Goal: Task Accomplishment & Management: Manage account settings

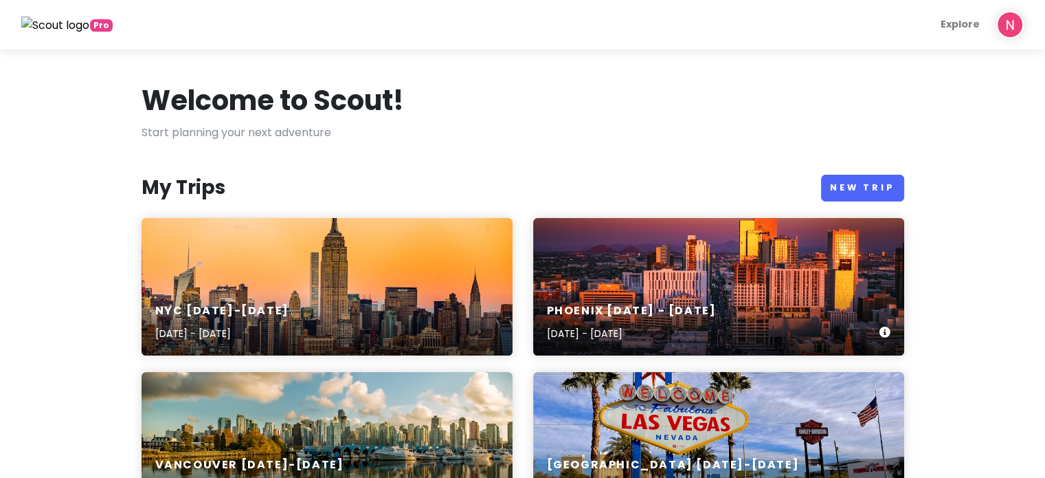
click at [631, 269] on div "Phoenix [DATE] - [DATE] [DATE] - [DATE]" at bounding box center [718, 286] width 371 height 137
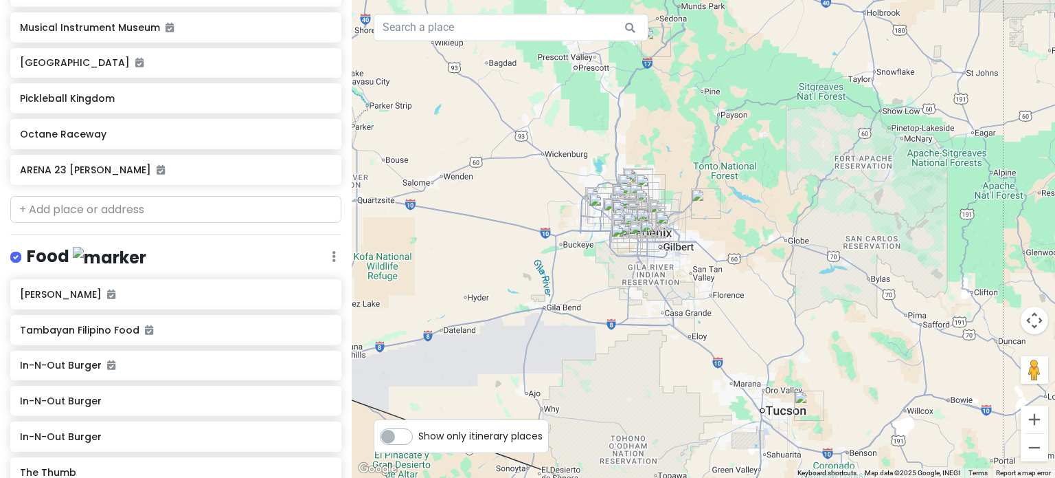
scroll to position [481, 0]
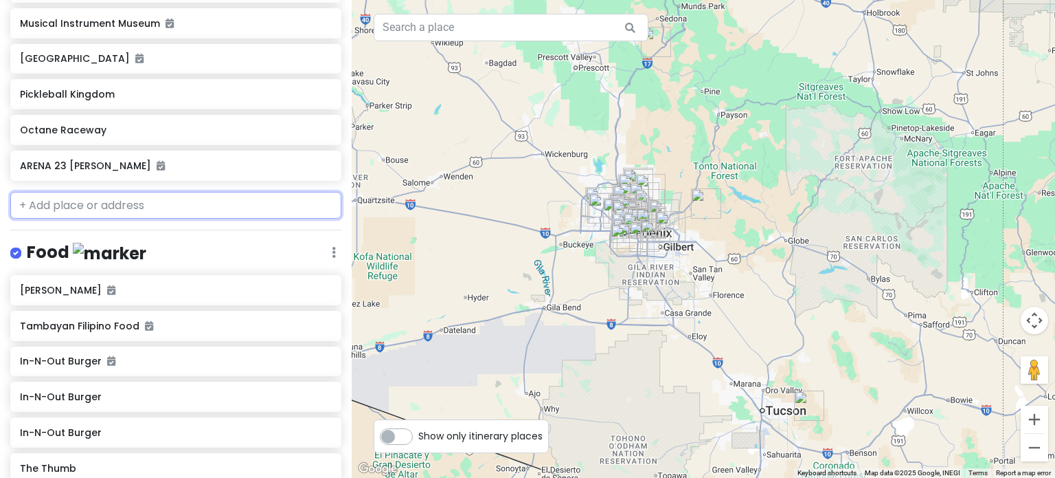
click at [199, 201] on input "text" at bounding box center [175, 205] width 331 height 27
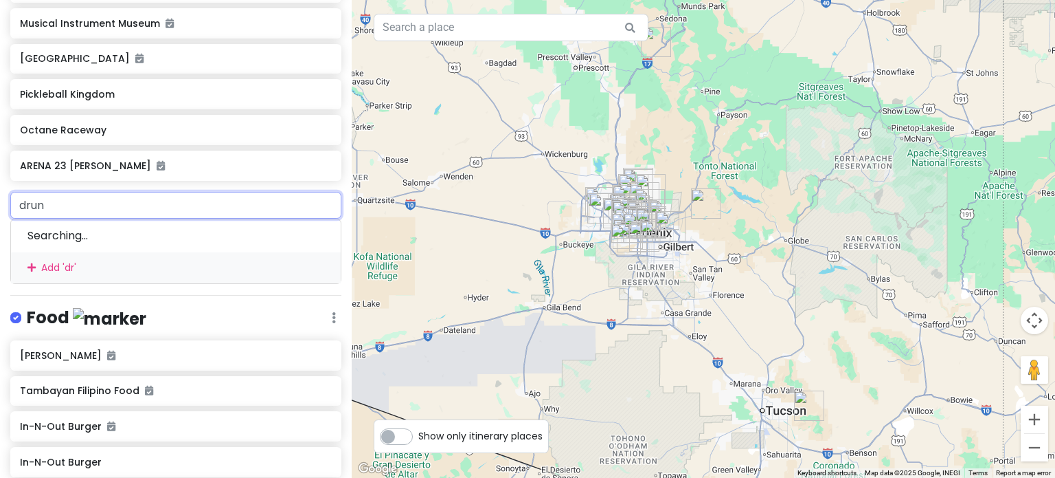
type input "drunk"
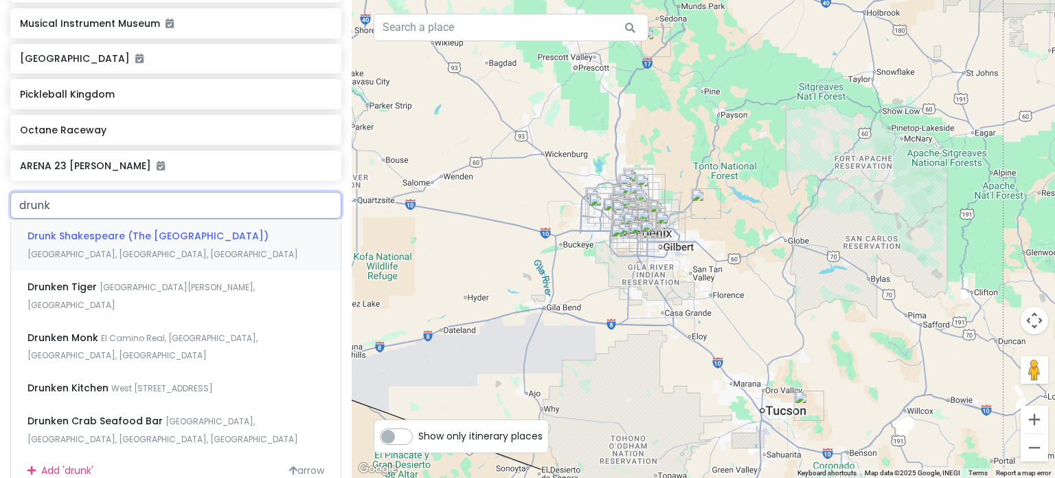
click at [190, 234] on span "Drunk Shakespeare (The [GEOGRAPHIC_DATA])" at bounding box center [147, 236] width 241 height 14
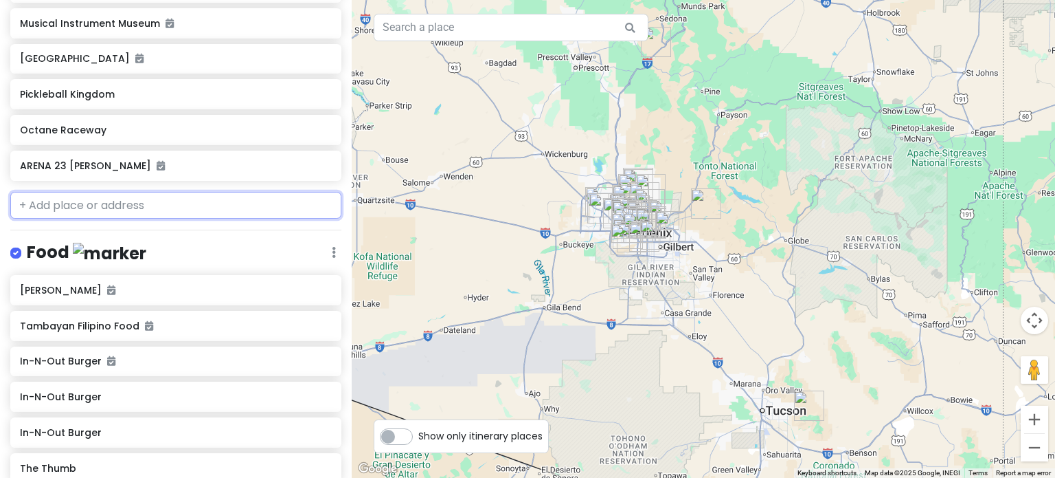
scroll to position [517, 0]
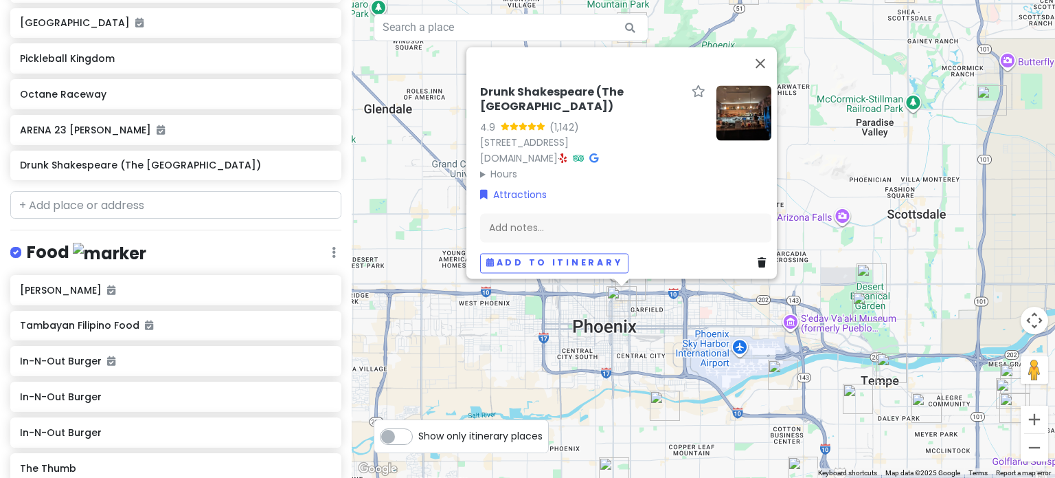
click at [632, 286] on img "Drunk Shakespeare (The Rose Theatre)" at bounding box center [622, 301] width 30 height 30
drag, startPoint x: 643, startPoint y: 285, endPoint x: 632, endPoint y: 285, distance: 11.0
click at [637, 285] on img "Taco Boy's" at bounding box center [631, 285] width 30 height 30
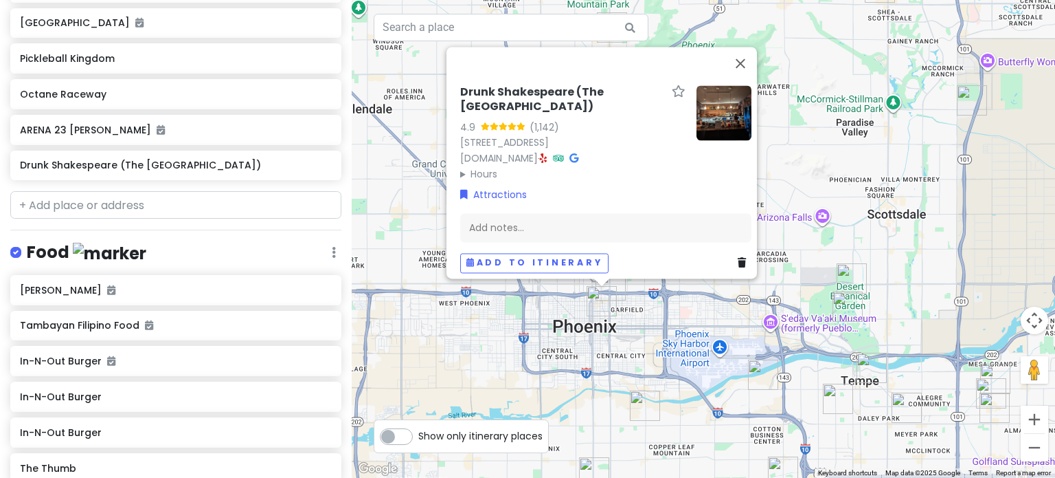
click at [627, 285] on div "To navigate, press the arrow keys. Drunk Shakespeare ([GEOGRAPHIC_DATA]) 4.9 (1…" at bounding box center [704, 239] width 704 height 478
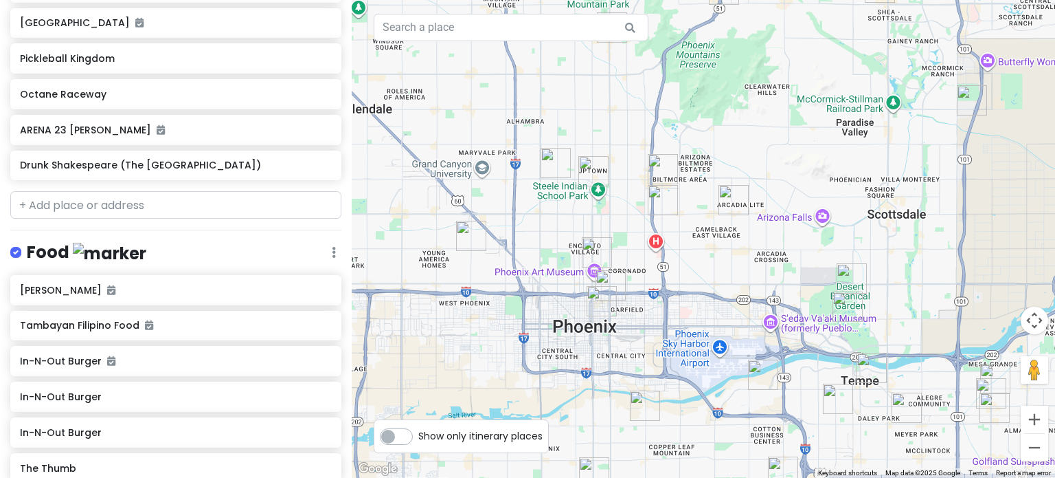
click at [618, 288] on img "Taco Boy's" at bounding box center [611, 285] width 30 height 30
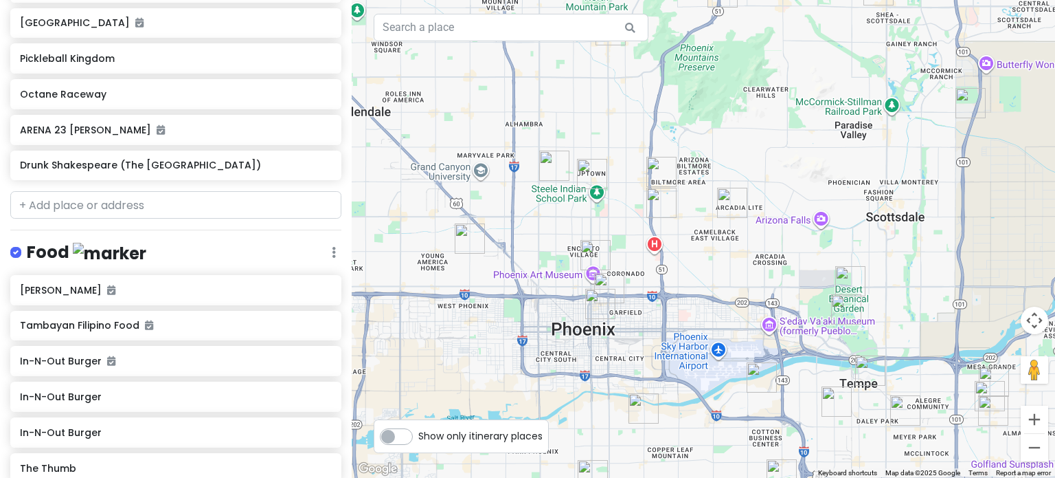
click at [607, 289] on img "Drunk Shakespeare (The Rose Theatre)" at bounding box center [600, 304] width 30 height 30
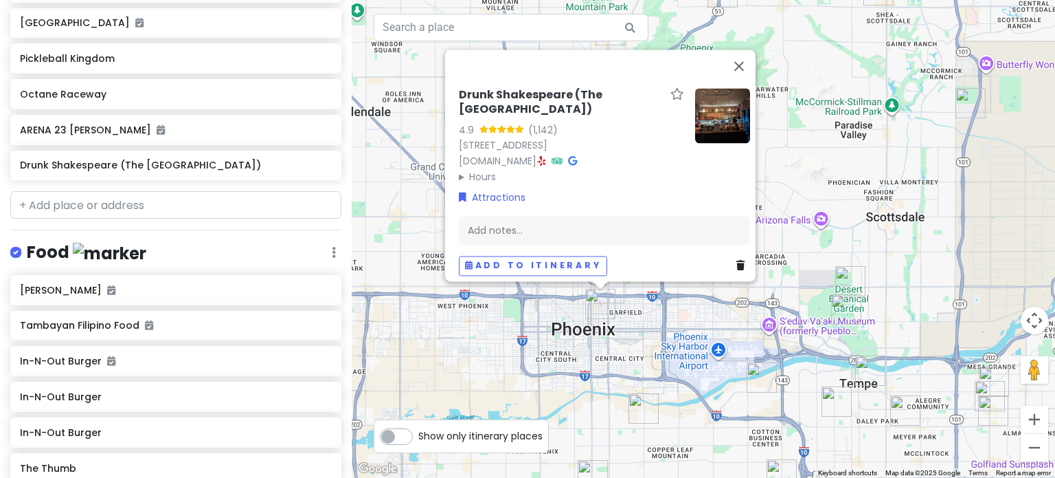
click at [611, 309] on img "Drunk Shakespeare (The Rose Theatre)" at bounding box center [600, 304] width 30 height 30
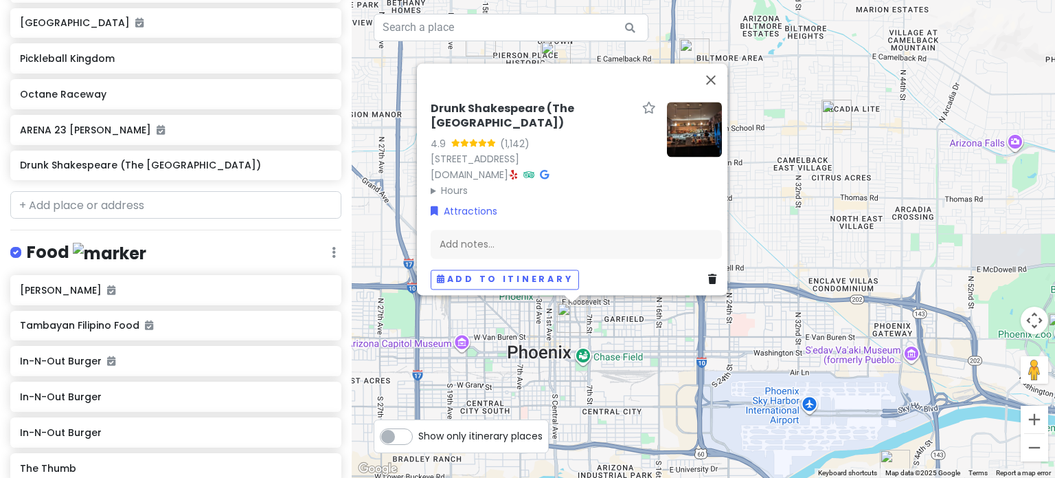
click at [616, 333] on div "To navigate, press the arrow keys. Drunk Shakespeare ([GEOGRAPHIC_DATA]) 4.9 (1…" at bounding box center [704, 239] width 704 height 478
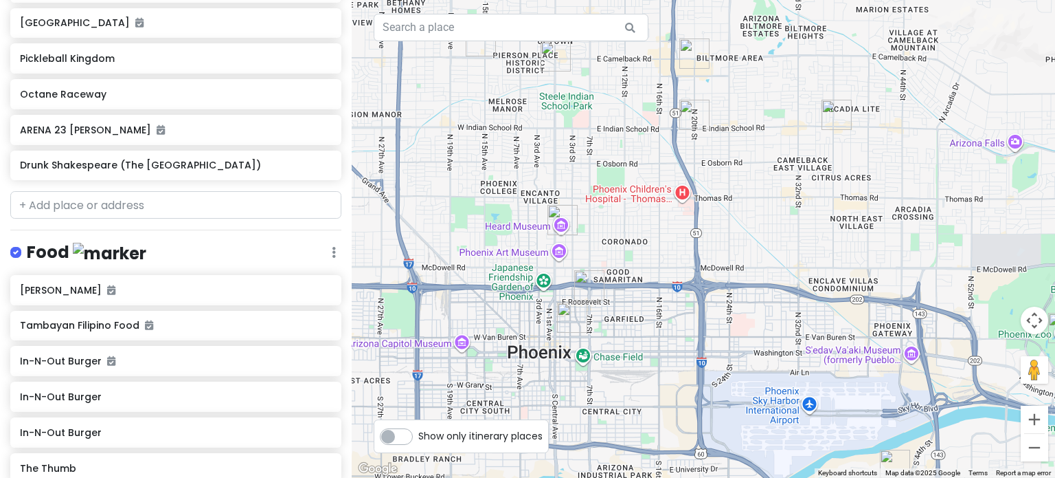
click at [591, 283] on img "Taco Boy's" at bounding box center [589, 285] width 30 height 30
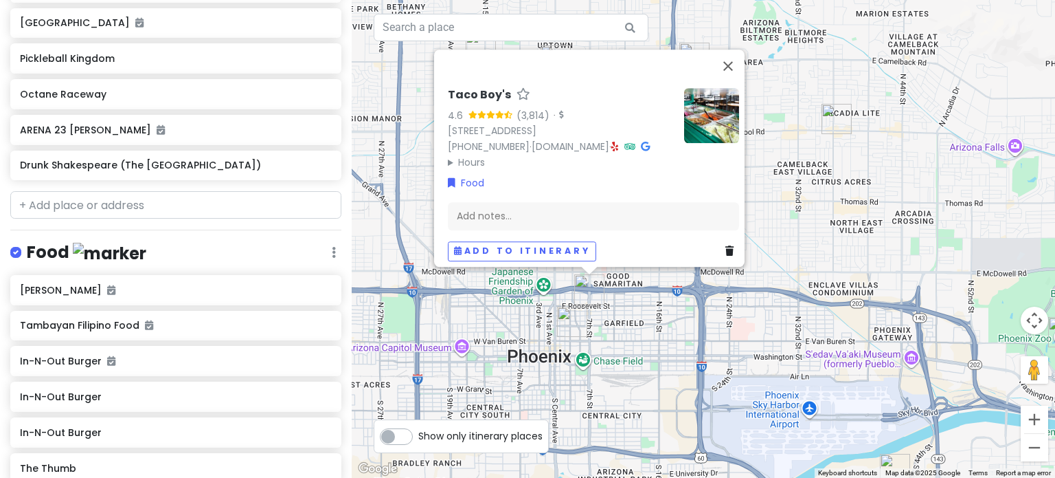
click at [659, 329] on div "Taco Boy's 4.6 (3,814) · [STREET_ADDRESS] [PHONE_NUMBER] · [DOMAIN_NAME] · Hour…" at bounding box center [704, 239] width 704 height 478
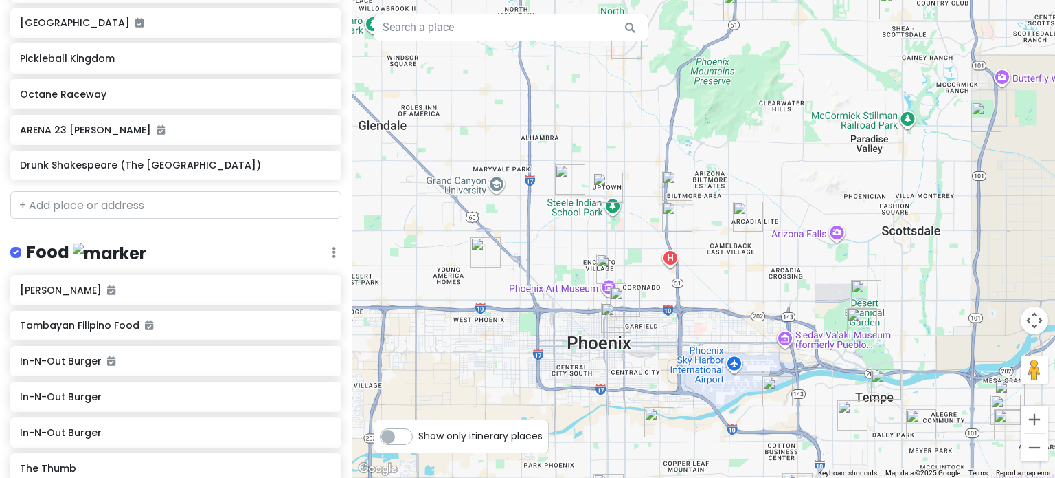
click at [601, 266] on img "Heard Museum" at bounding box center [611, 269] width 30 height 30
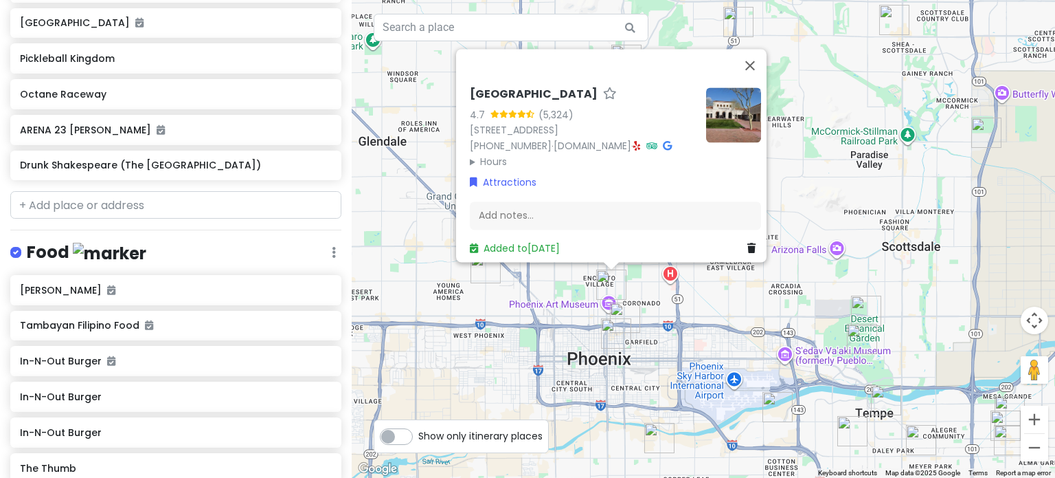
click at [609, 336] on img "Drunk Shakespeare (The Rose Theatre)" at bounding box center [616, 333] width 30 height 30
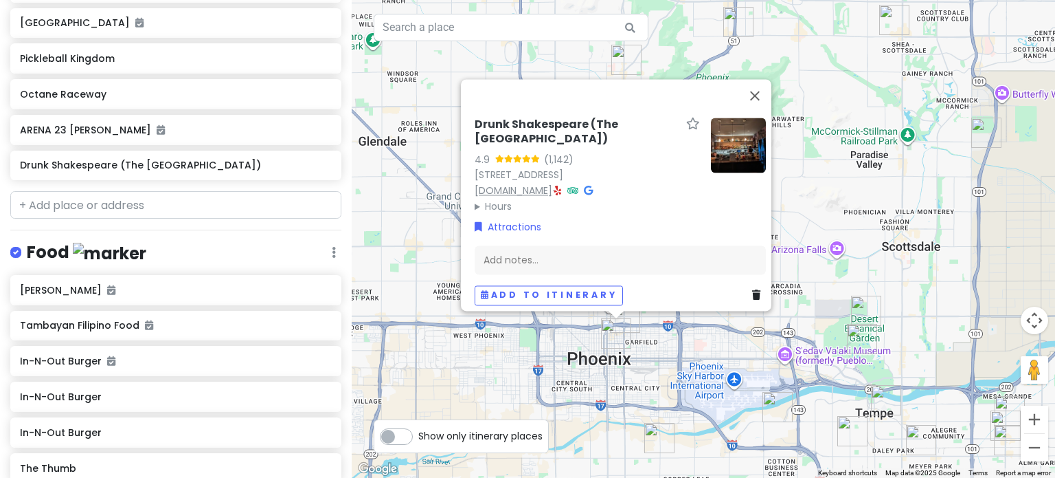
click at [552, 183] on link "[DOMAIN_NAME]" at bounding box center [514, 190] width 78 height 14
click at [134, 200] on input "text" at bounding box center [175, 204] width 331 height 27
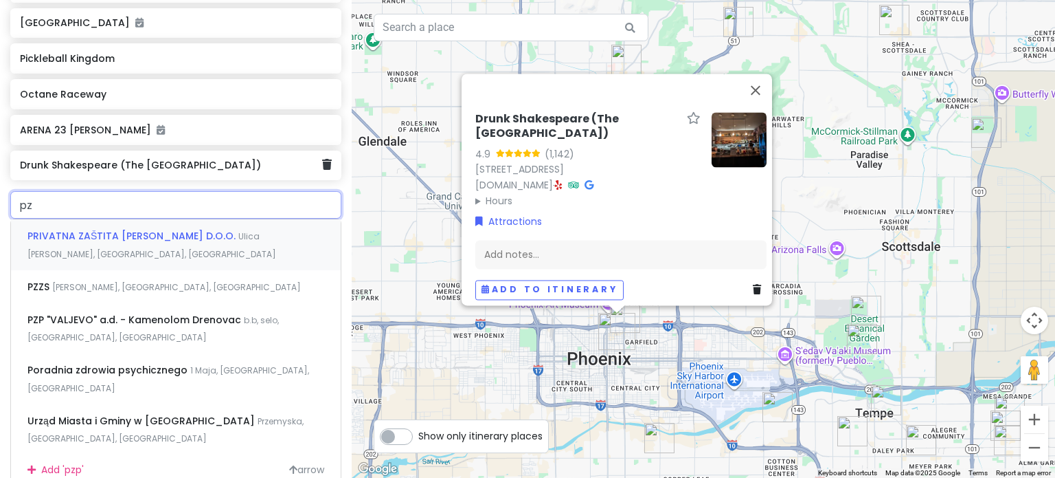
type input "p"
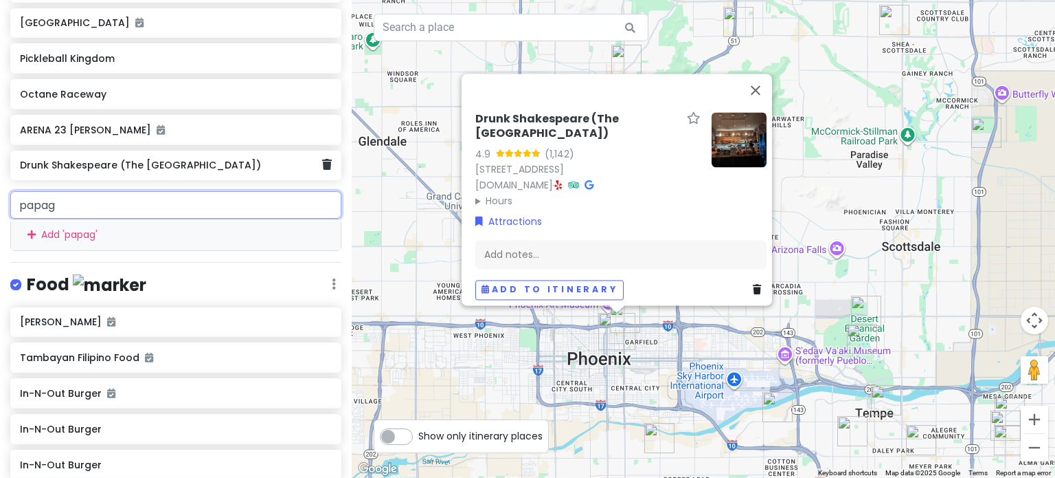
type input "papago"
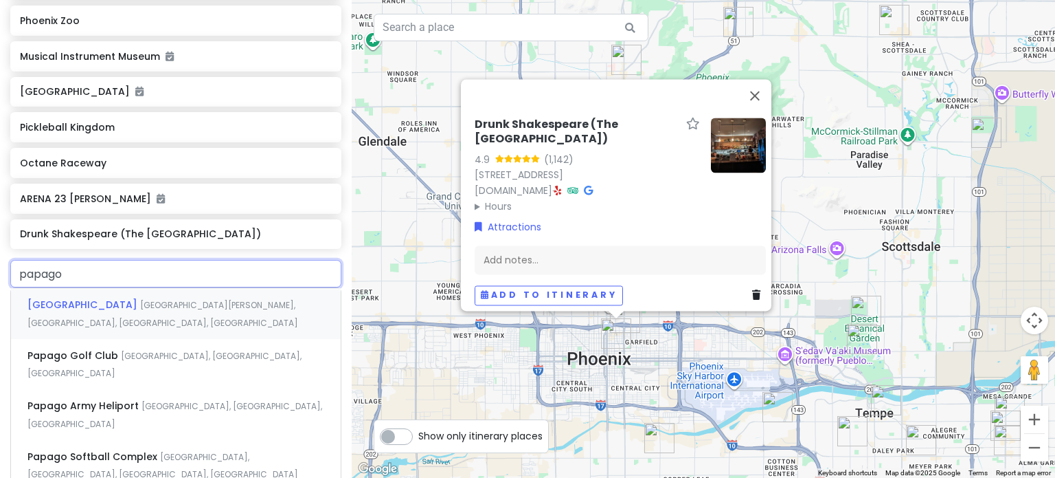
click at [170, 295] on div "[GEOGRAPHIC_DATA] [GEOGRAPHIC_DATA][PERSON_NAME], [GEOGRAPHIC_DATA], [GEOGRAPHI…" at bounding box center [176, 313] width 330 height 51
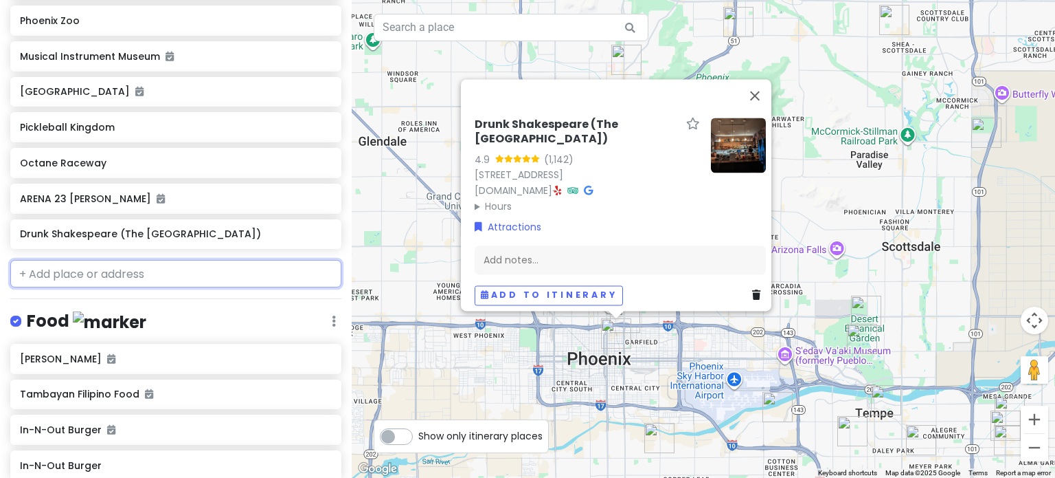
scroll to position [484, 0]
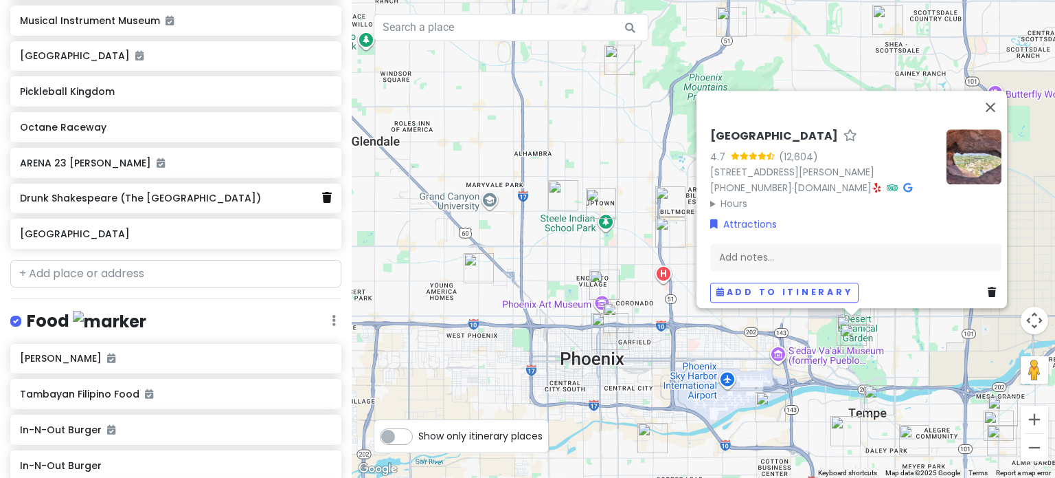
click at [322, 195] on icon at bounding box center [327, 197] width 10 height 11
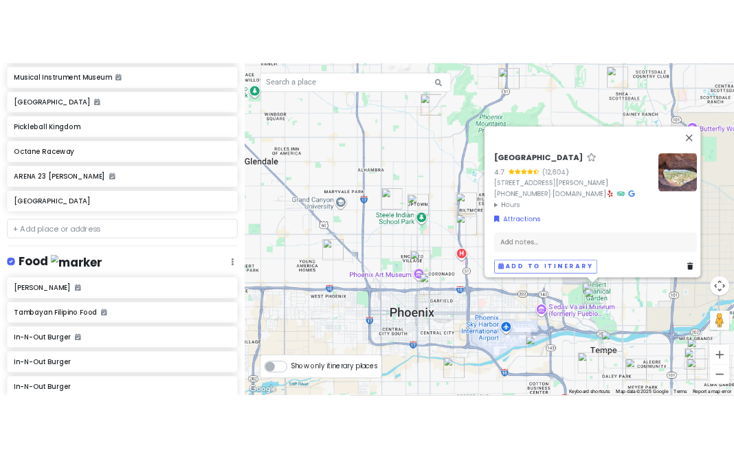
scroll to position [448, 0]
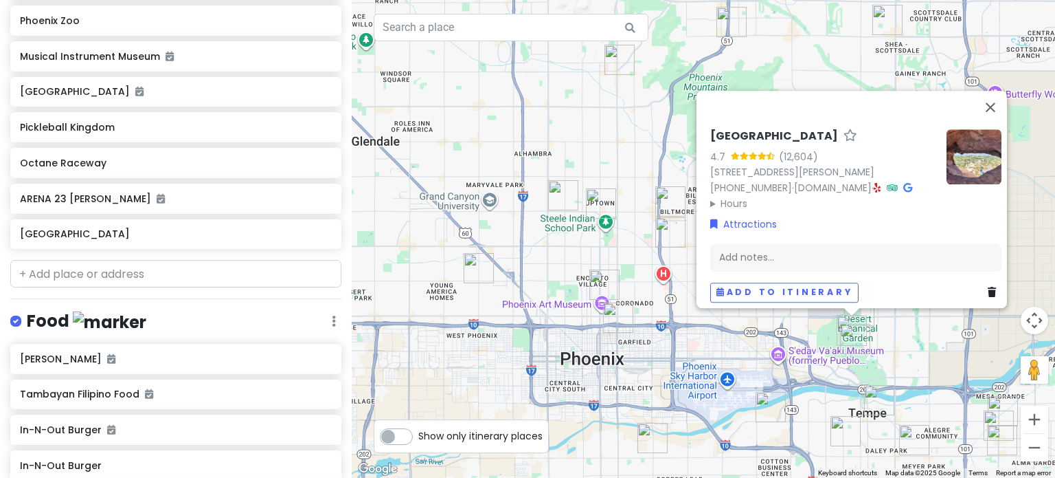
click at [978, 159] on img at bounding box center [974, 156] width 55 height 55
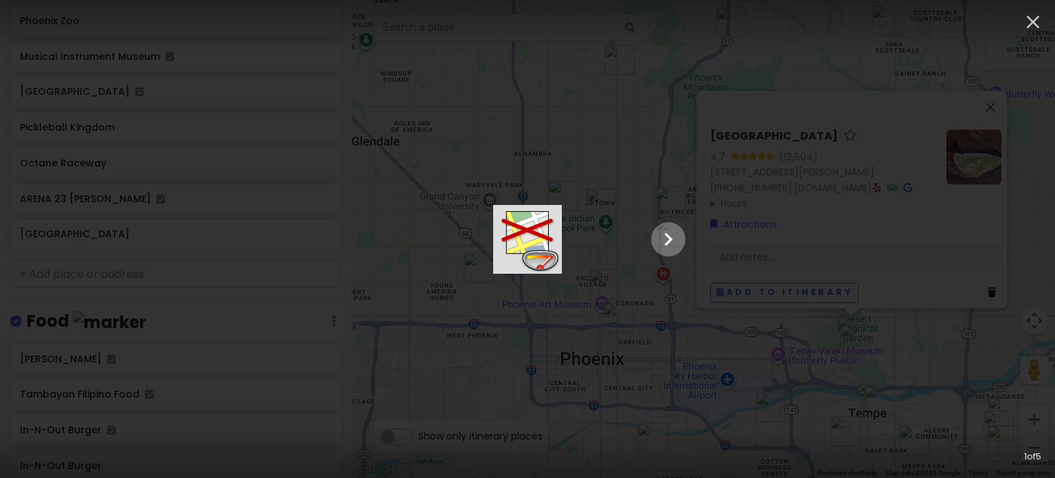
drag, startPoint x: 1007, startPoint y: 234, endPoint x: 1026, endPoint y: 234, distance: 19.2
click at [700, 234] on main at bounding box center [528, 239] width 344 height 69
click at [682, 234] on icon "Show slide 2 of 5" at bounding box center [669, 239] width 26 height 33
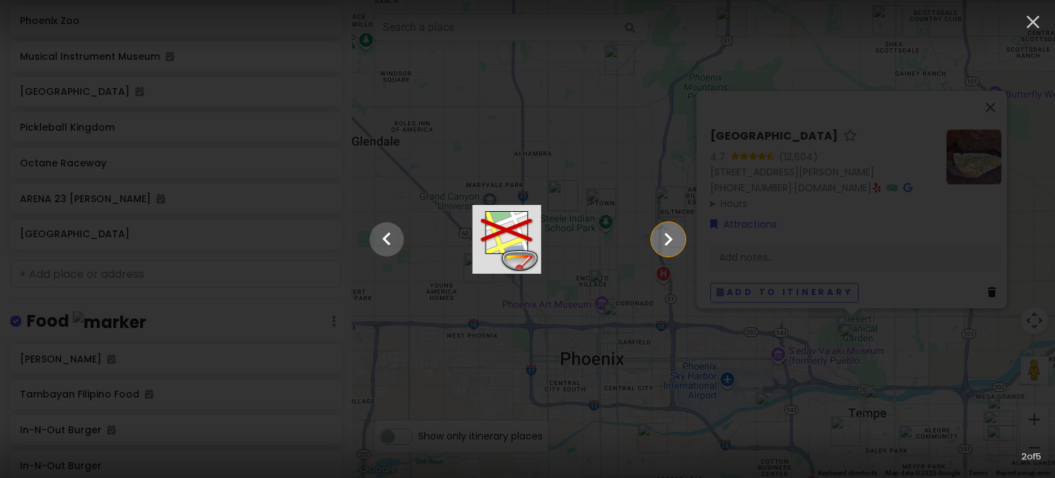
click at [682, 234] on icon "Show slide 3 of 5" at bounding box center [669, 239] width 26 height 33
click at [682, 234] on icon "Show slide 4 of 5" at bounding box center [669, 239] width 26 height 33
click at [682, 234] on icon "Show slide 5 of 5" at bounding box center [669, 239] width 26 height 33
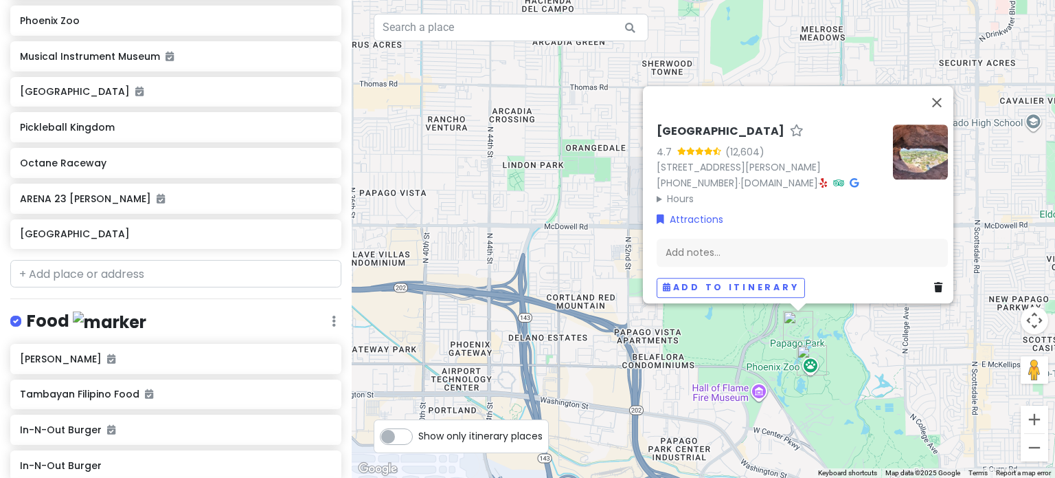
click at [847, 339] on div "[GEOGRAPHIC_DATA] 4.7 (12,604) [STREET_ADDRESS][PERSON_NAME] [PHONE_NUMBER] · […" at bounding box center [704, 239] width 704 height 478
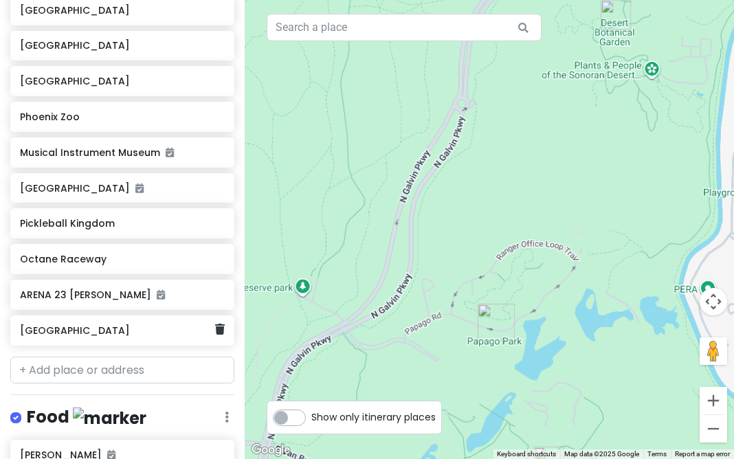
scroll to position [412, 0]
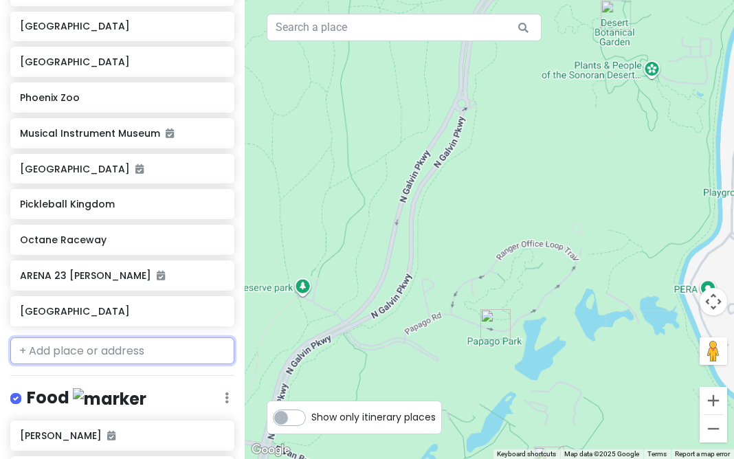
click at [118, 348] on input "text" at bounding box center [122, 350] width 224 height 27
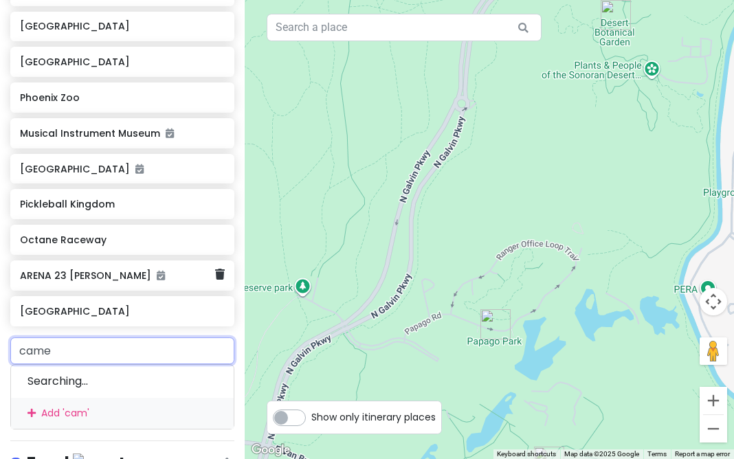
type input "camel"
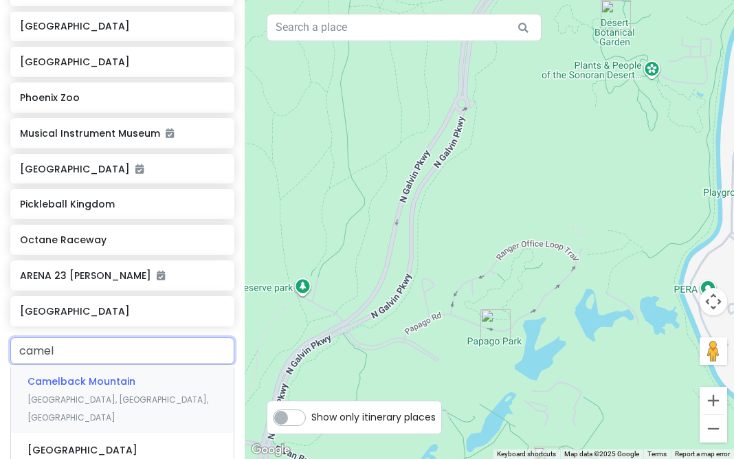
click at [144, 394] on span "[GEOGRAPHIC_DATA], [GEOGRAPHIC_DATA], [GEOGRAPHIC_DATA]" at bounding box center [117, 409] width 181 height 30
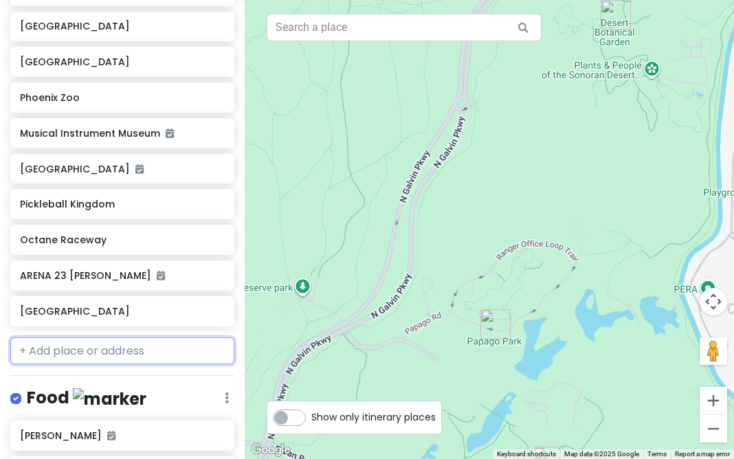
scroll to position [448, 0]
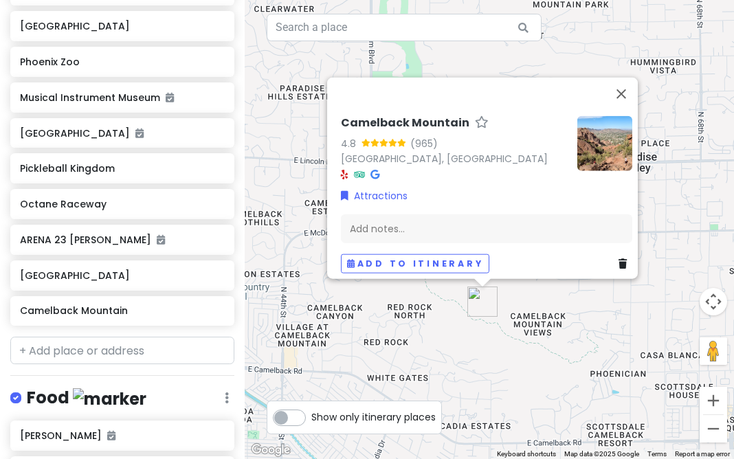
drag, startPoint x: 513, startPoint y: 359, endPoint x: 522, endPoint y: 277, distance: 82.3
click at [519, 289] on div "Camelback Mountain 4.8 (965) [GEOGRAPHIC_DATA], [GEOGRAPHIC_DATA] Attractions A…" at bounding box center [489, 229] width 489 height 459
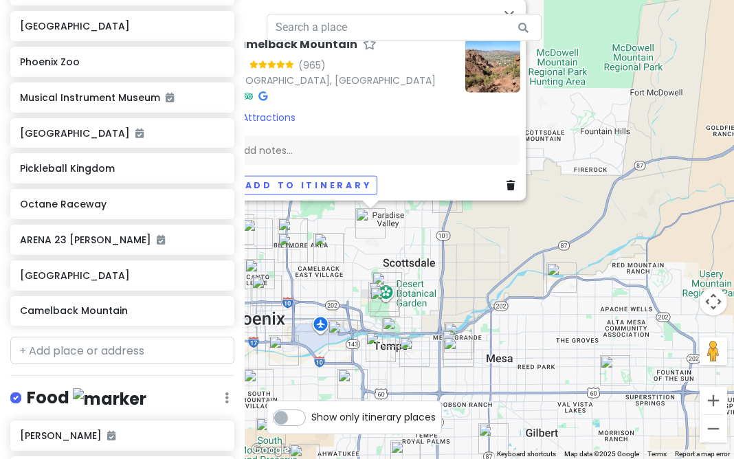
drag, startPoint x: 560, startPoint y: 269, endPoint x: 415, endPoint y: 255, distance: 145.7
click at [415, 255] on div "Camelback Mountain 4.8 (965) [GEOGRAPHIC_DATA], [GEOGRAPHIC_DATA] Attractions A…" at bounding box center [489, 229] width 489 height 459
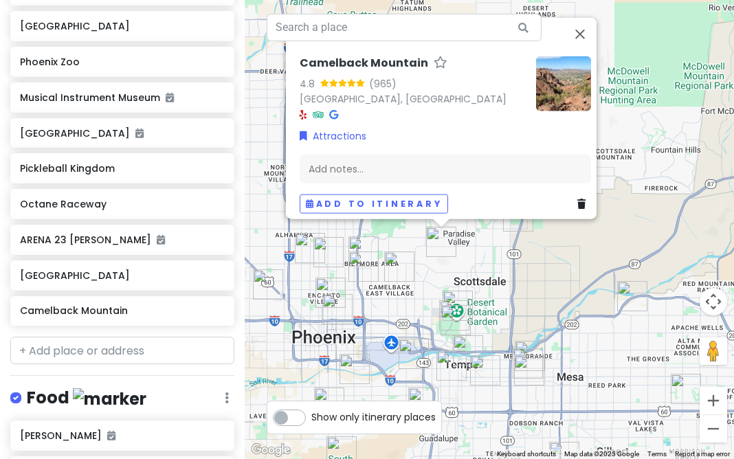
drag, startPoint x: 411, startPoint y: 271, endPoint x: 453, endPoint y: 227, distance: 60.8
click at [453, 227] on div "To navigate, press the arrow keys. Camelback Mountain 4.8 (965) [GEOGRAPHIC_DAT…" at bounding box center [489, 229] width 489 height 459
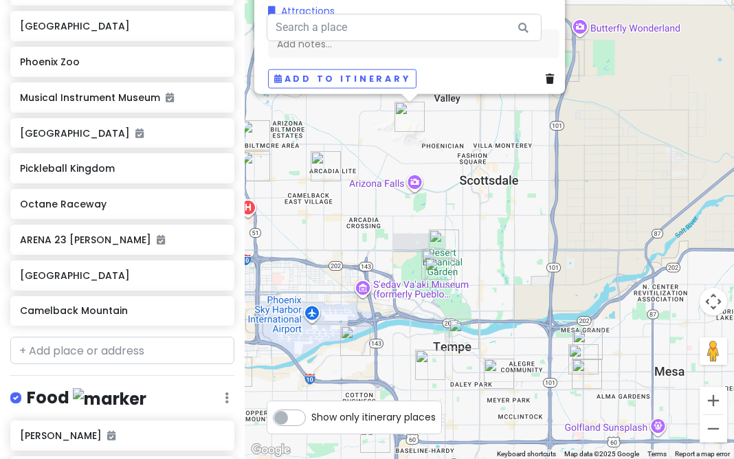
click at [443, 137] on div "To navigate, press the arrow keys. Camelback Mountain 4.8 (965) [GEOGRAPHIC_DAT…" at bounding box center [489, 229] width 489 height 459
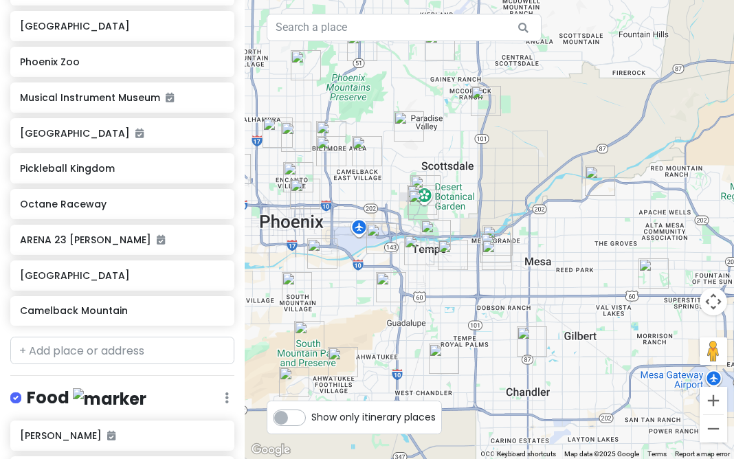
click at [396, 123] on img "Camelback Mountain" at bounding box center [409, 126] width 30 height 30
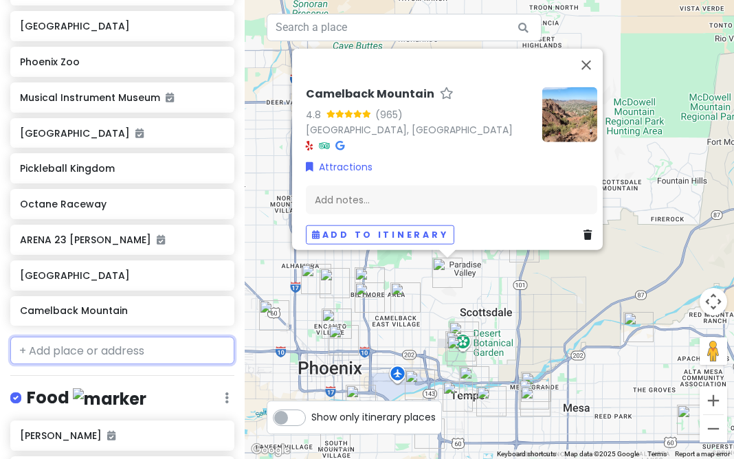
click at [129, 351] on input "text" at bounding box center [122, 350] width 224 height 27
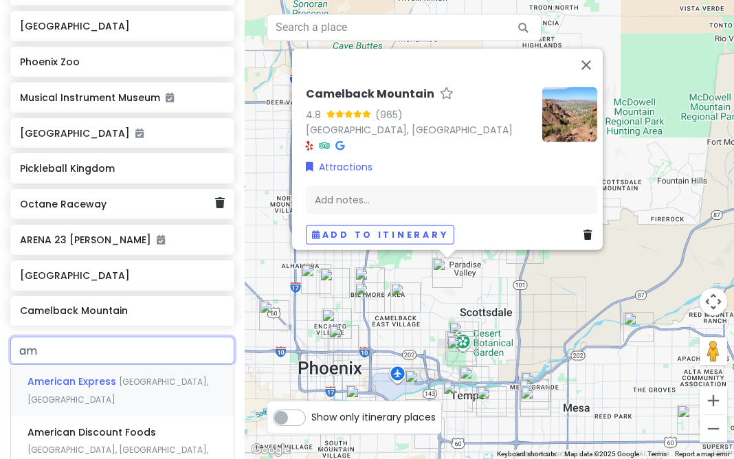
type input "a"
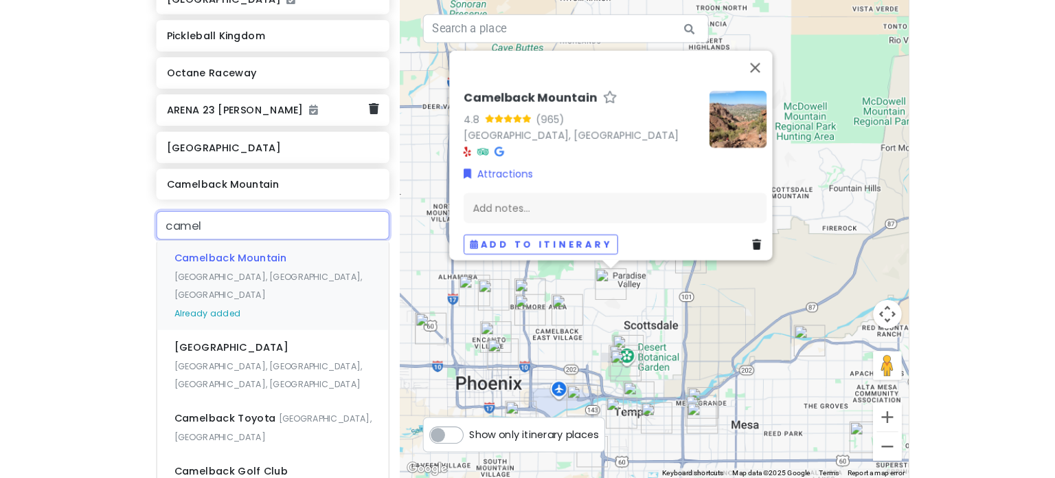
scroll to position [585, 0]
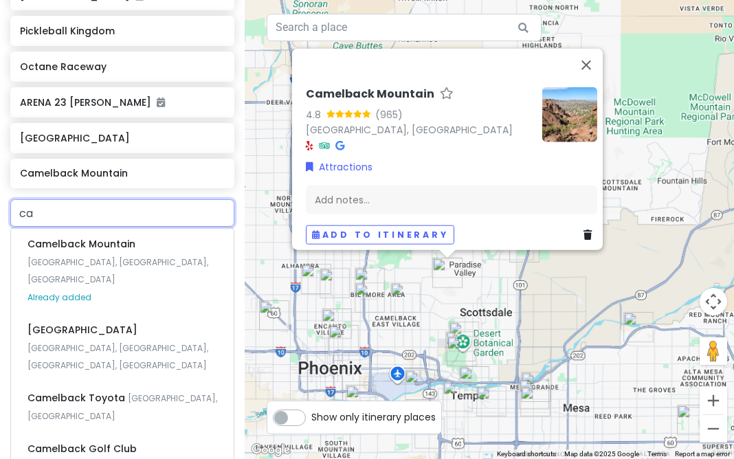
type input "c"
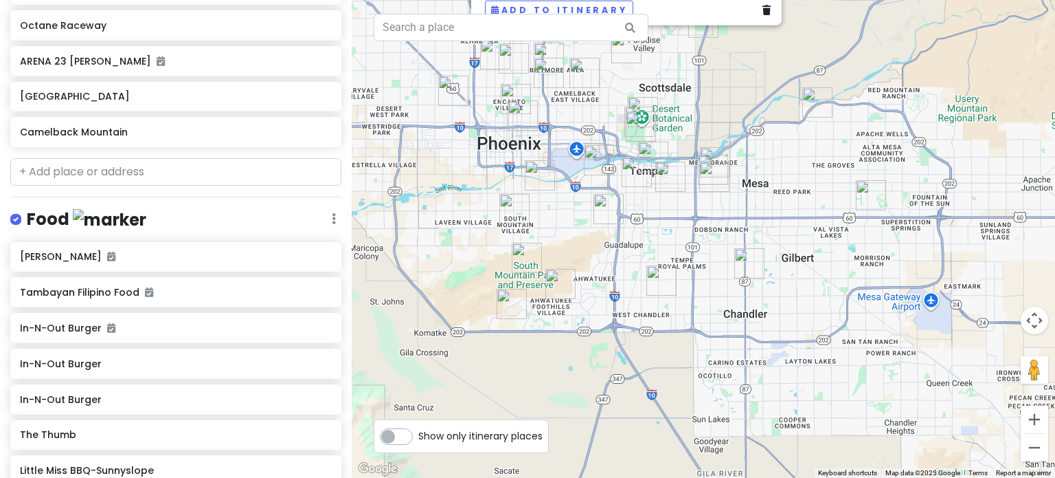
drag, startPoint x: 804, startPoint y: 327, endPoint x: 787, endPoint y: 219, distance: 109.2
click at [787, 219] on div "Camelback Mountain 4.8 (965) [GEOGRAPHIC_DATA], [GEOGRAPHIC_DATA] Attractions A…" at bounding box center [704, 239] width 704 height 478
click at [660, 276] on img "Pickleball Kingdom" at bounding box center [662, 280] width 30 height 30
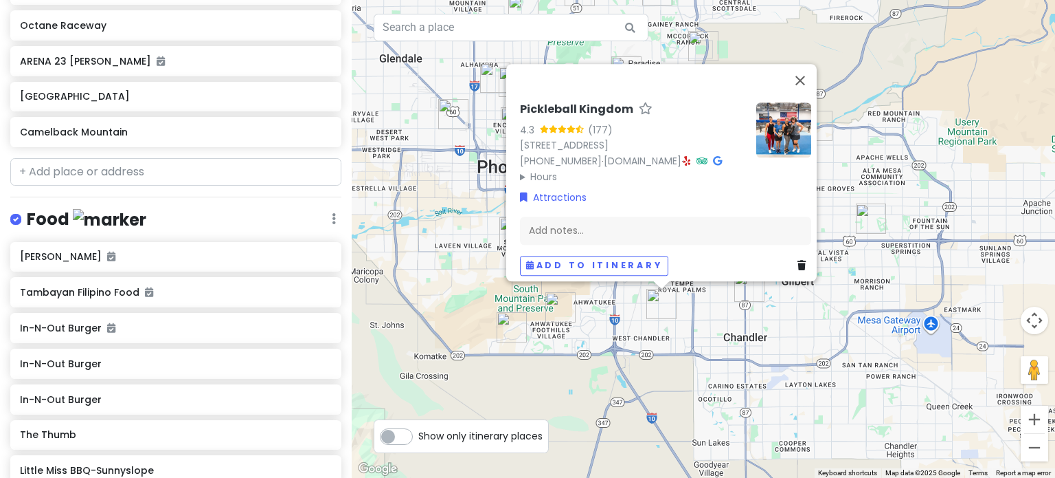
click at [715, 336] on div "Pickleball Kingdom 4.3 (177) [STREET_ADDRESS][PERSON_NAME] [PHONE_NUMBER] · [DO…" at bounding box center [704, 239] width 704 height 478
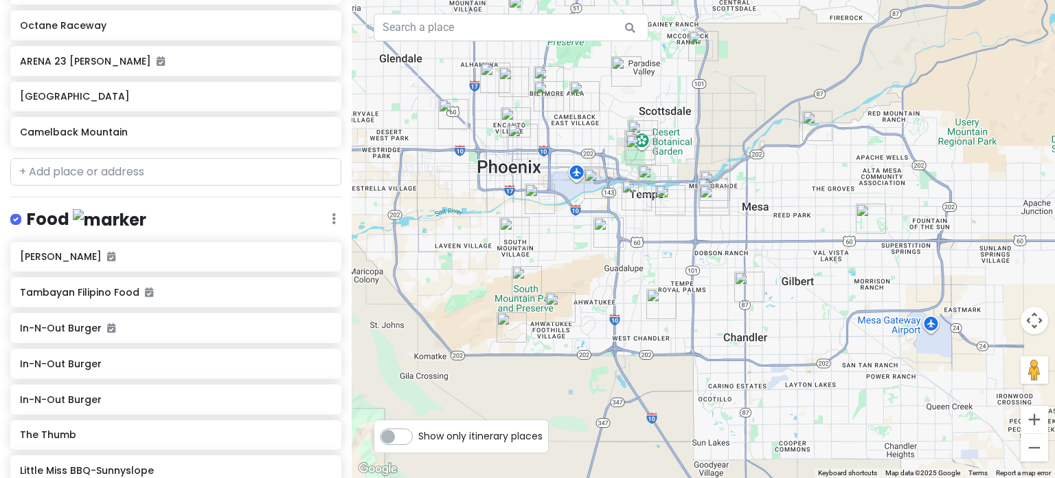
click at [665, 298] on img "Pickleball Kingdom" at bounding box center [662, 304] width 30 height 30
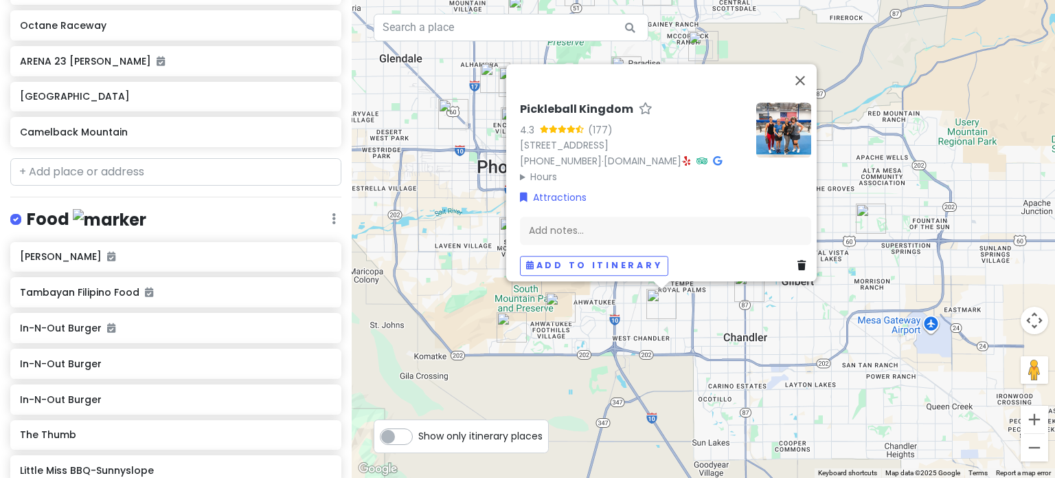
click at [699, 340] on div "Pickleball Kingdom 4.3 (177) [STREET_ADDRESS][PERSON_NAME] [PHONE_NUMBER] · [DO…" at bounding box center [704, 239] width 704 height 478
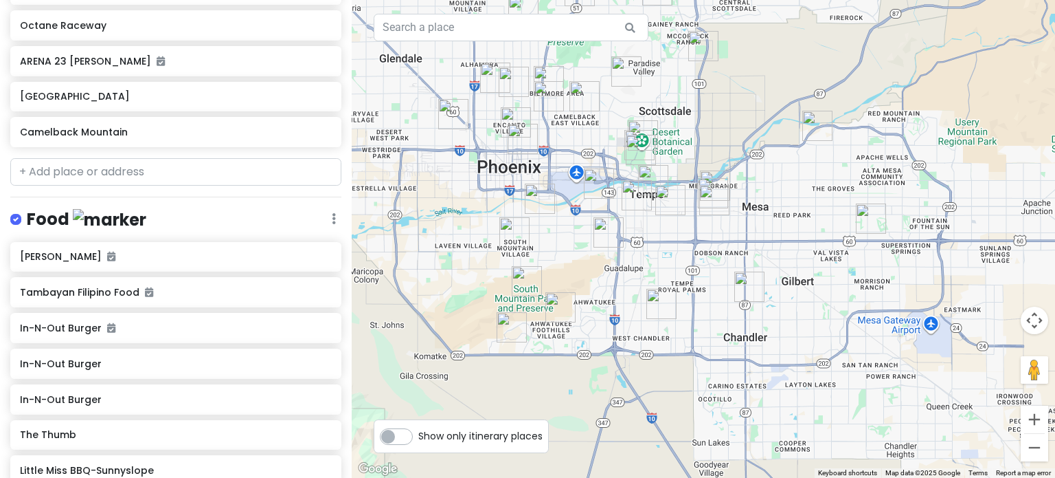
click at [657, 299] on img "Pickleball Kingdom" at bounding box center [662, 304] width 30 height 30
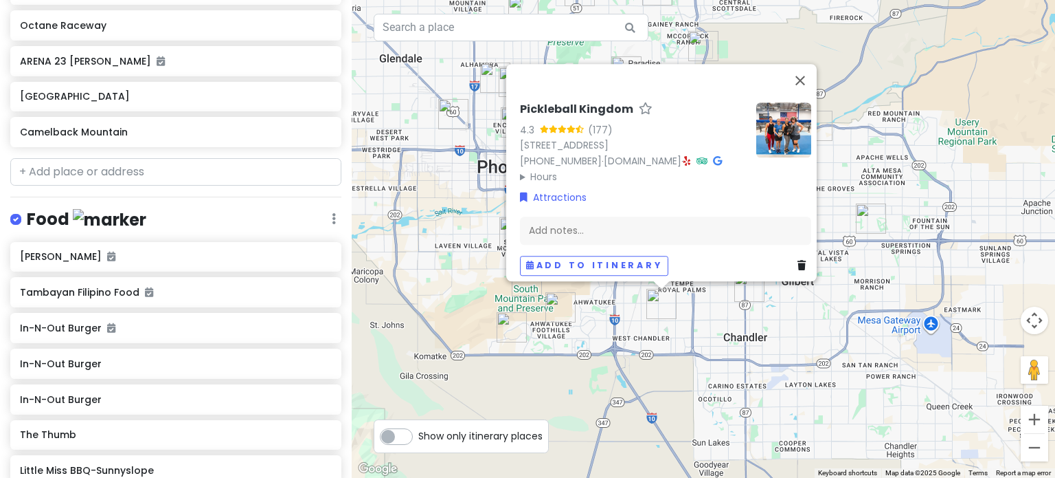
click at [704, 344] on div "Pickleball Kingdom 4.3 (177) [STREET_ADDRESS][PERSON_NAME] [PHONE_NUMBER] · [DO…" at bounding box center [704, 239] width 704 height 478
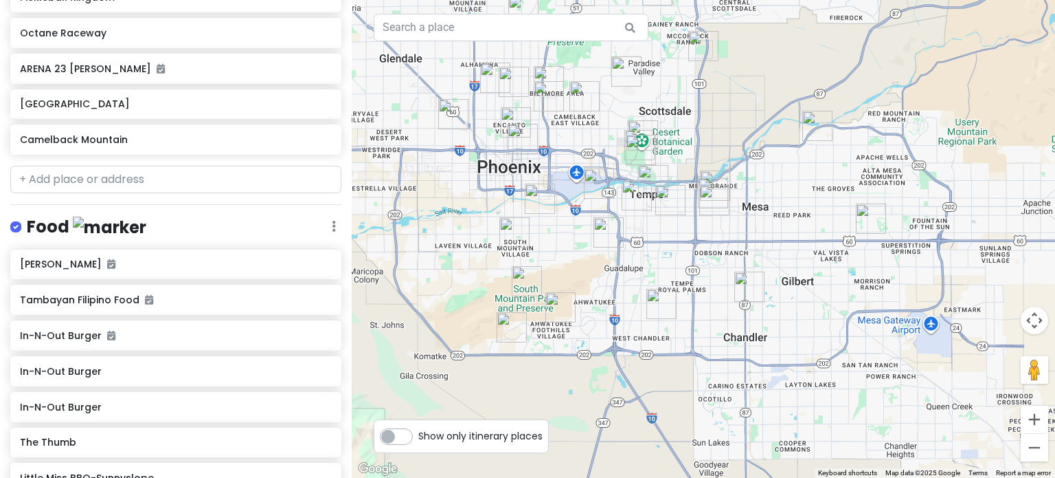
scroll to position [618, 0]
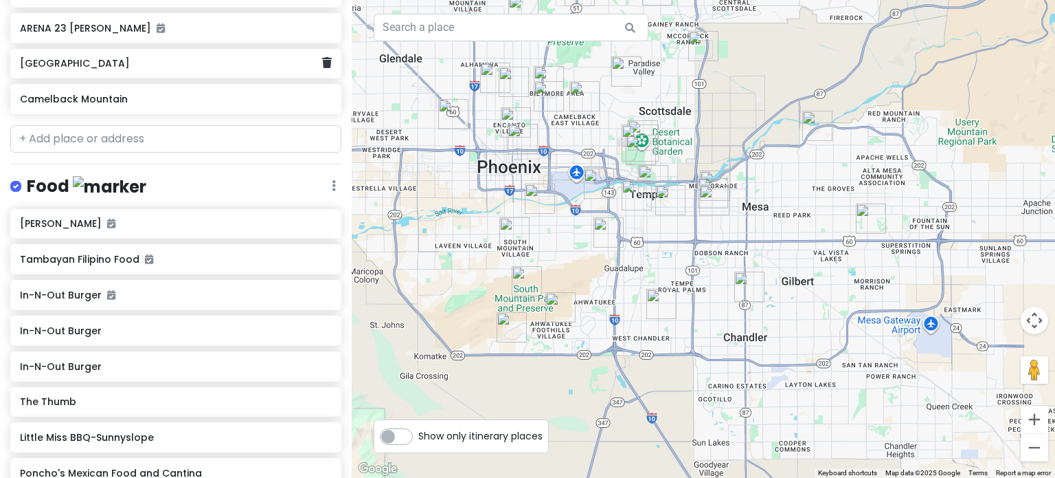
click at [148, 66] on h6 "[GEOGRAPHIC_DATA]" at bounding box center [171, 63] width 302 height 12
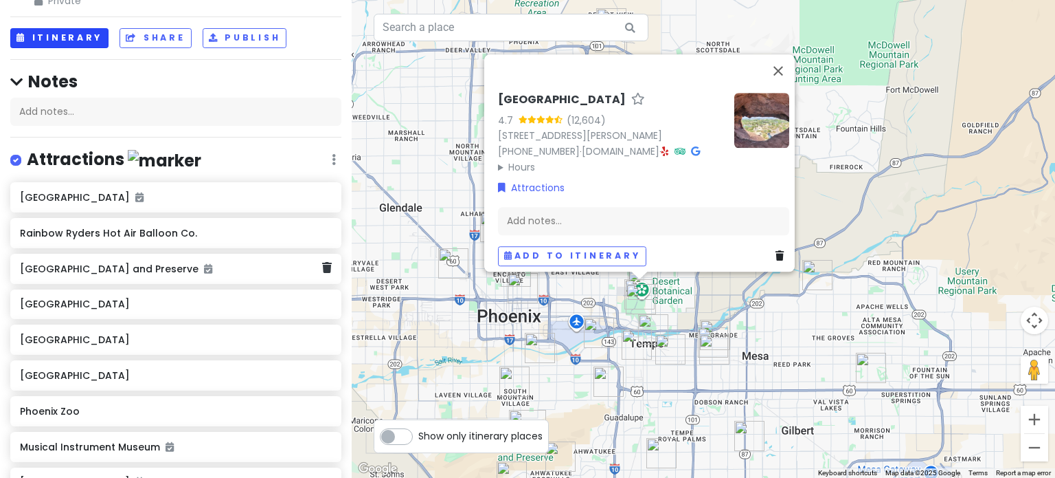
scroll to position [0, 0]
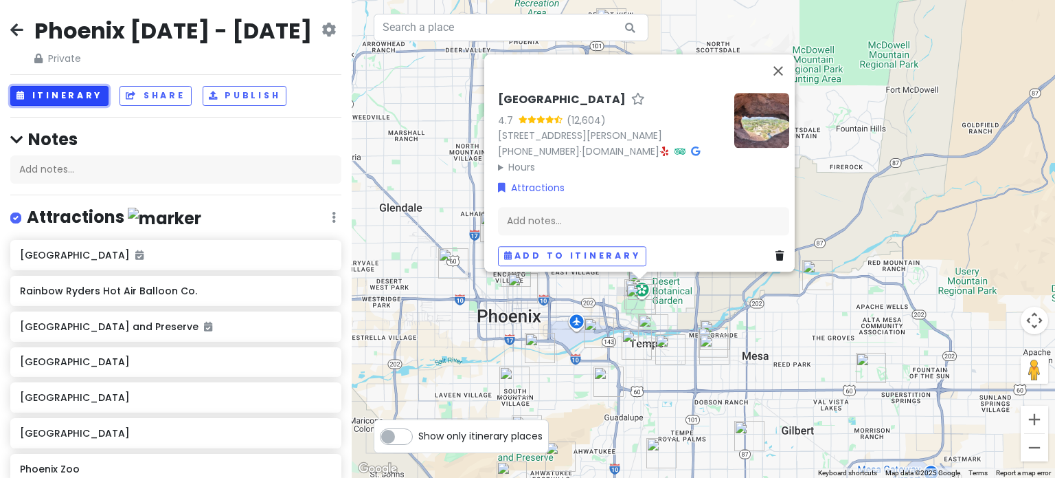
click at [66, 89] on button "Itinerary" at bounding box center [59, 96] width 98 height 20
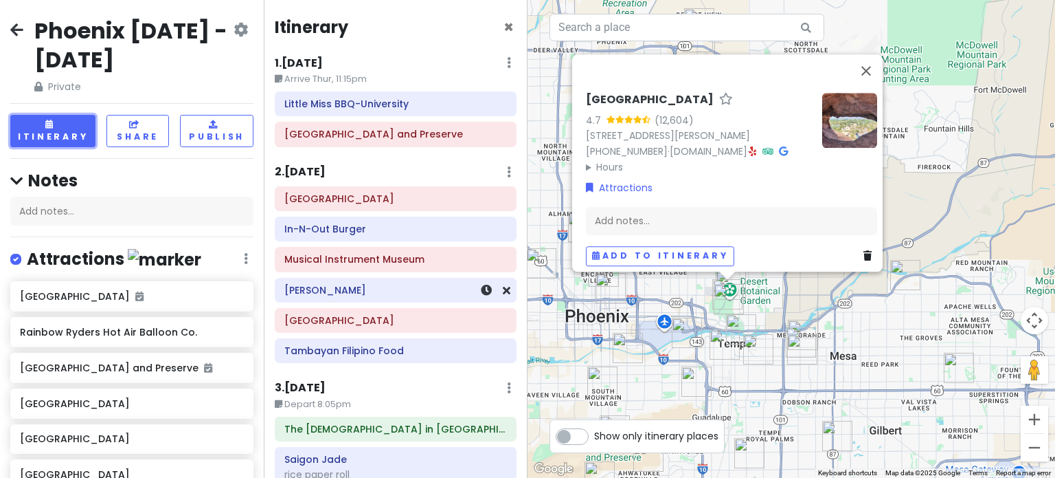
click at [373, 287] on h6 "[PERSON_NAME]" at bounding box center [395, 290] width 223 height 12
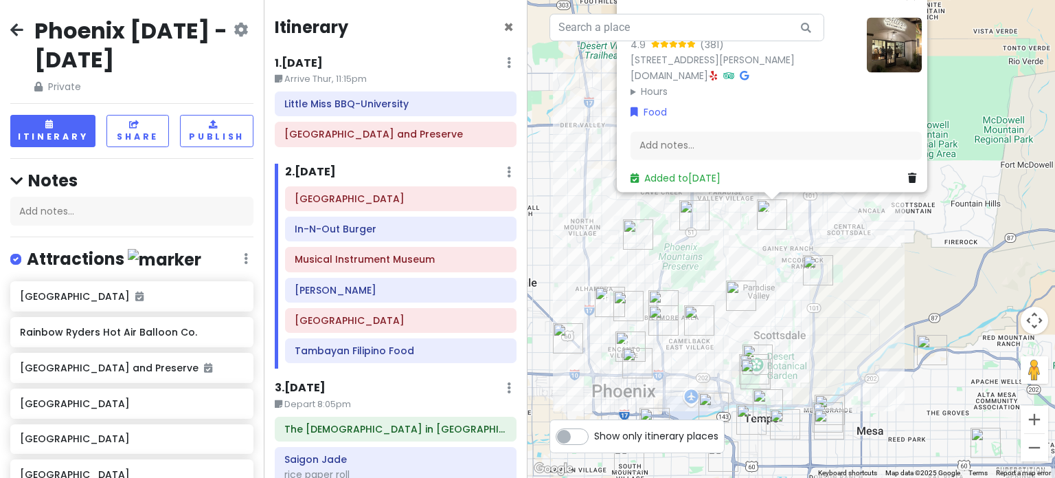
drag, startPoint x: 748, startPoint y: 358, endPoint x: 768, endPoint y: 292, distance: 68.9
click at [768, 292] on div "Allora Gelato 4.9 (381) [STREET_ADDRESS][PERSON_NAME] [DOMAIN_NAME] · Hours [DA…" at bounding box center [792, 239] width 528 height 478
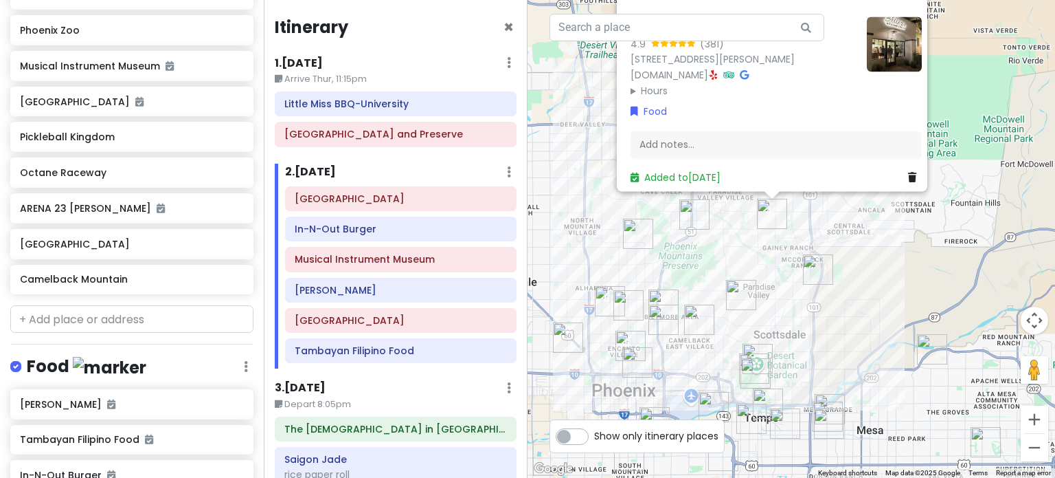
scroll to position [481, 0]
click at [107, 244] on h6 "[GEOGRAPHIC_DATA]" at bounding box center [127, 242] width 214 height 12
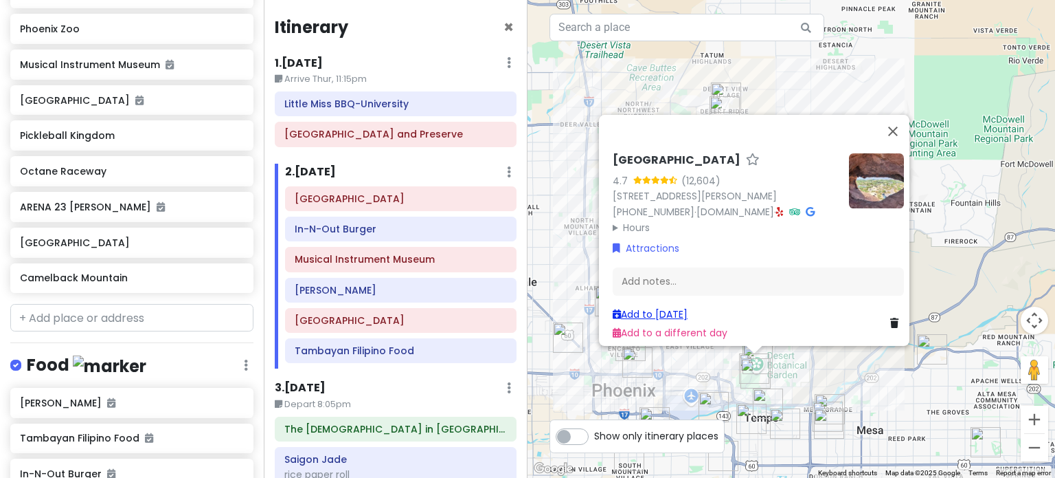
click at [659, 310] on link "Add to [DATE]" at bounding box center [650, 314] width 75 height 14
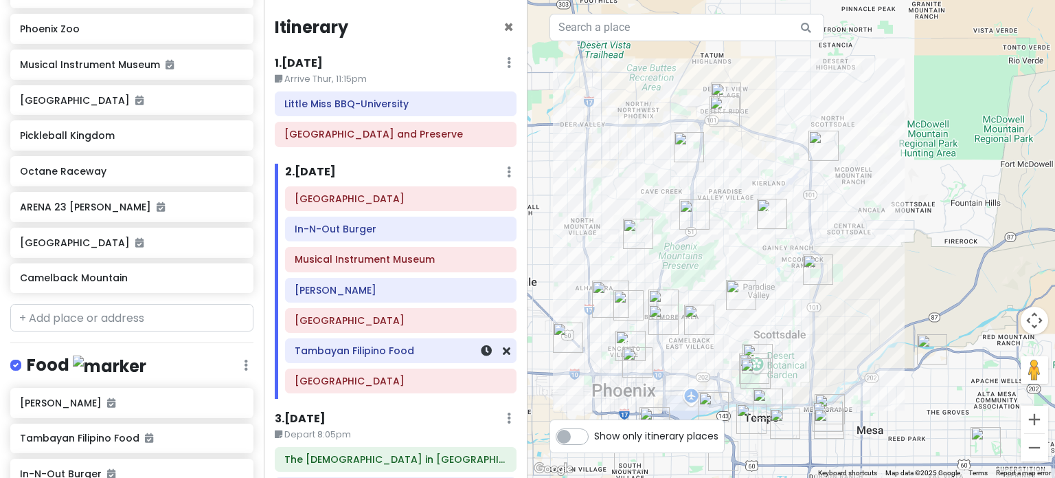
click at [357, 353] on h6 "Tambayan Filipino Food" at bounding box center [401, 350] width 212 height 12
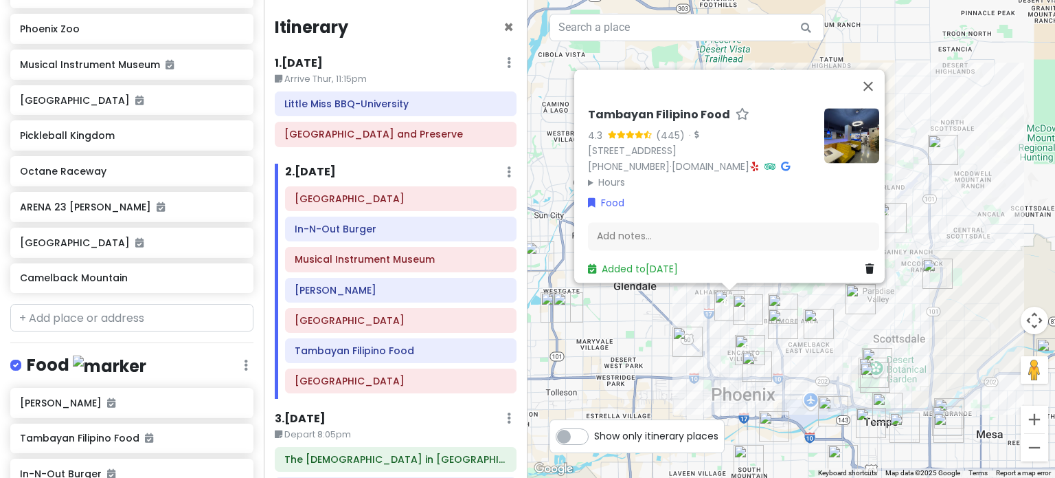
click at [616, 175] on summary "Hours" at bounding box center [700, 182] width 225 height 15
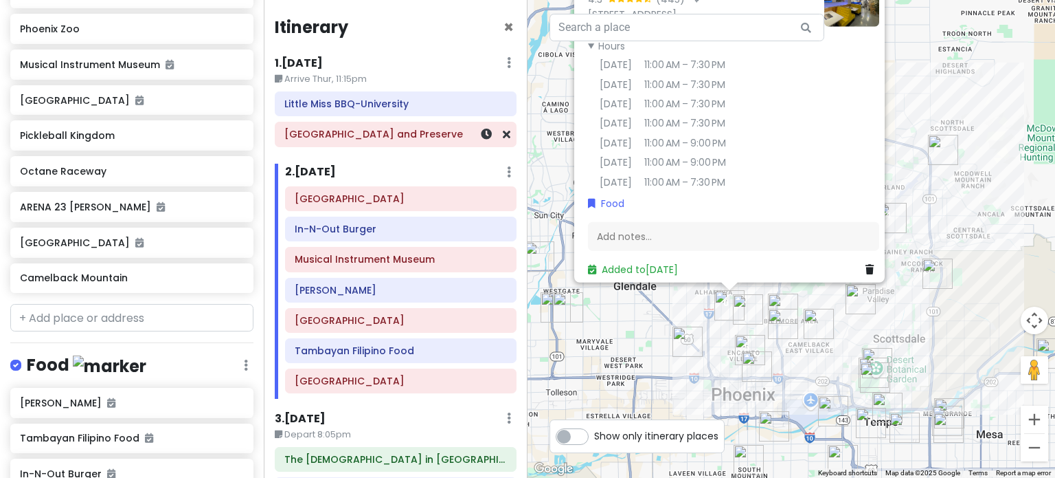
click at [378, 134] on h6 "[GEOGRAPHIC_DATA] and Preserve" at bounding box center [395, 134] width 223 height 12
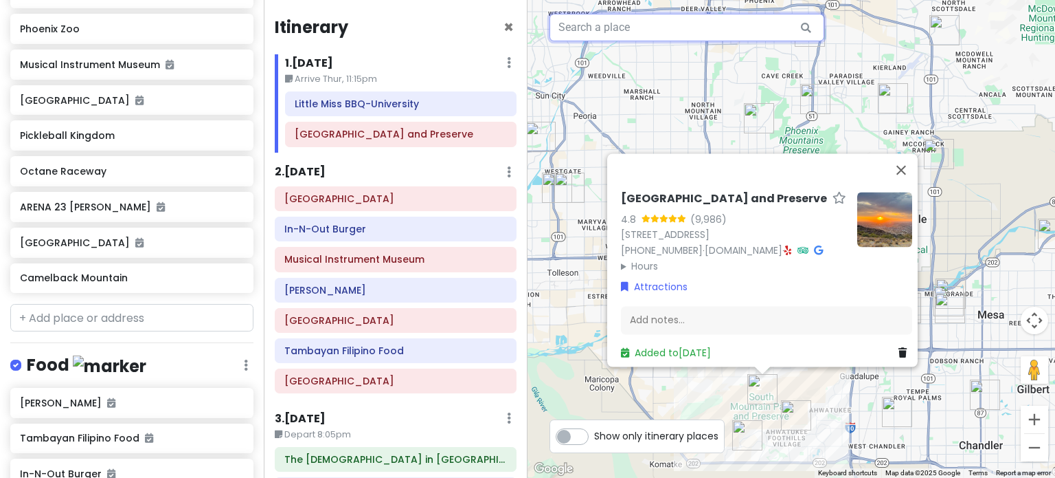
drag, startPoint x: 708, startPoint y: 115, endPoint x: 705, endPoint y: 28, distance: 87.3
click at [705, 28] on div "2 1 [GEOGRAPHIC_DATA] and Preserve 4.8 (9,986) [STREET_ADDRESS] [PHONE_NUMBER] …" at bounding box center [792, 239] width 528 height 478
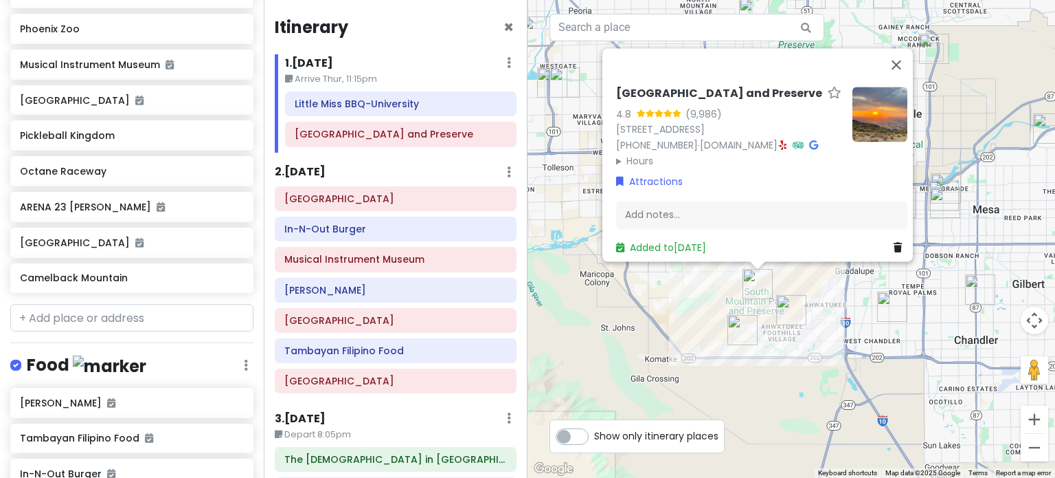
click at [878, 309] on img "Pickleball Kingdom" at bounding box center [893, 306] width 30 height 30
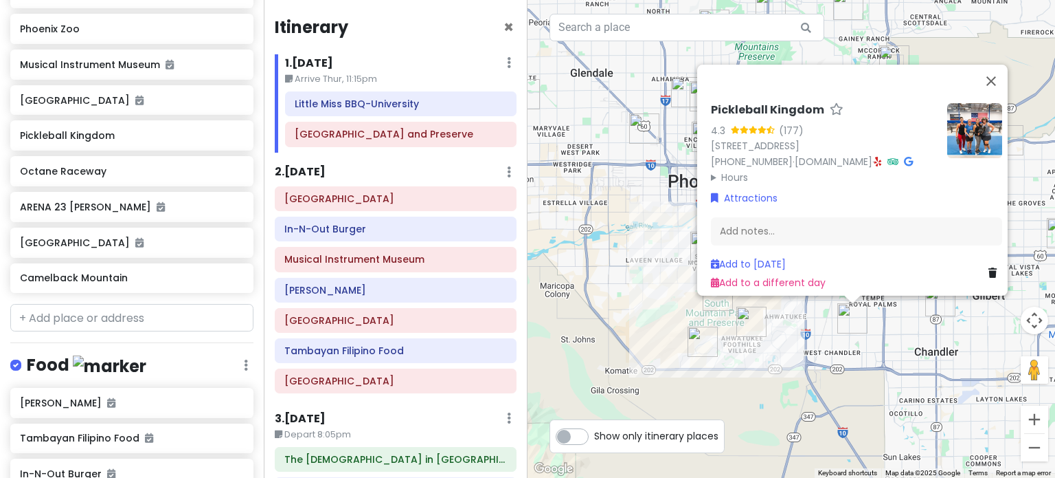
click at [889, 381] on div "Pickleball Kingdom 4.3 (177) [STREET_ADDRESS][PERSON_NAME] [PHONE_NUMBER] · [DO…" at bounding box center [792, 239] width 528 height 478
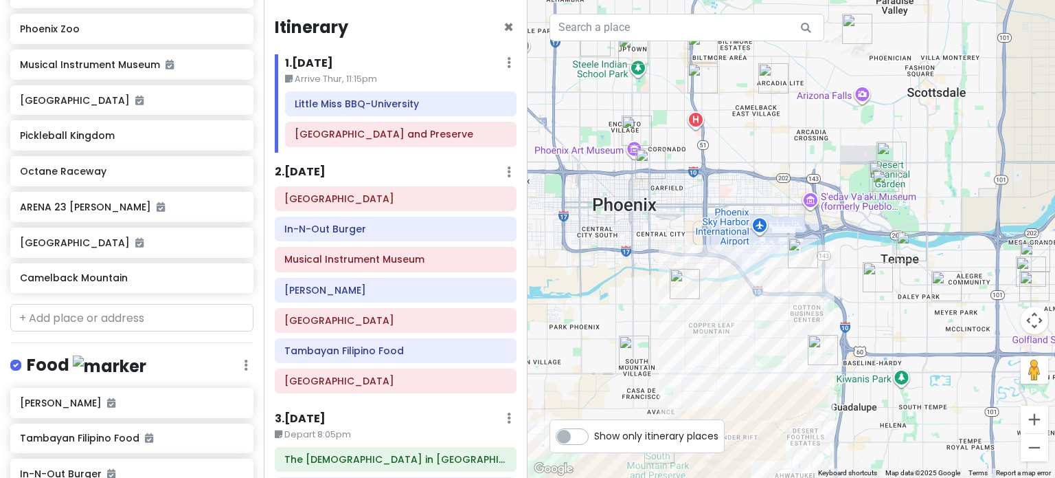
click at [773, 87] on img "Trevor's Liquor" at bounding box center [774, 78] width 30 height 30
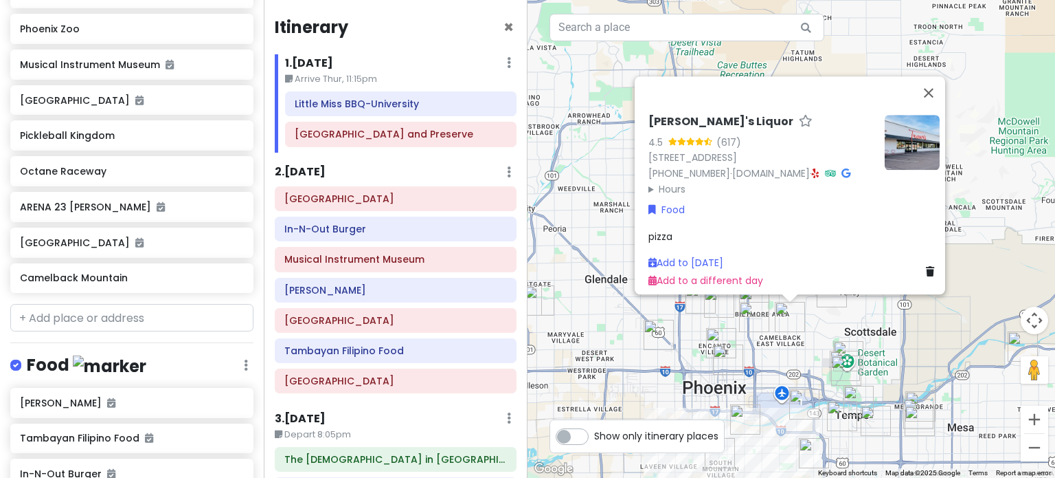
drag, startPoint x: 777, startPoint y: 225, endPoint x: 771, endPoint y: 359, distance: 134.1
click at [771, 359] on div "[PERSON_NAME]'s Liquor 4.5 (617) [STREET_ADDRESS] [PHONE_NUMBER] · [DOMAIN_NAME…" at bounding box center [792, 239] width 528 height 478
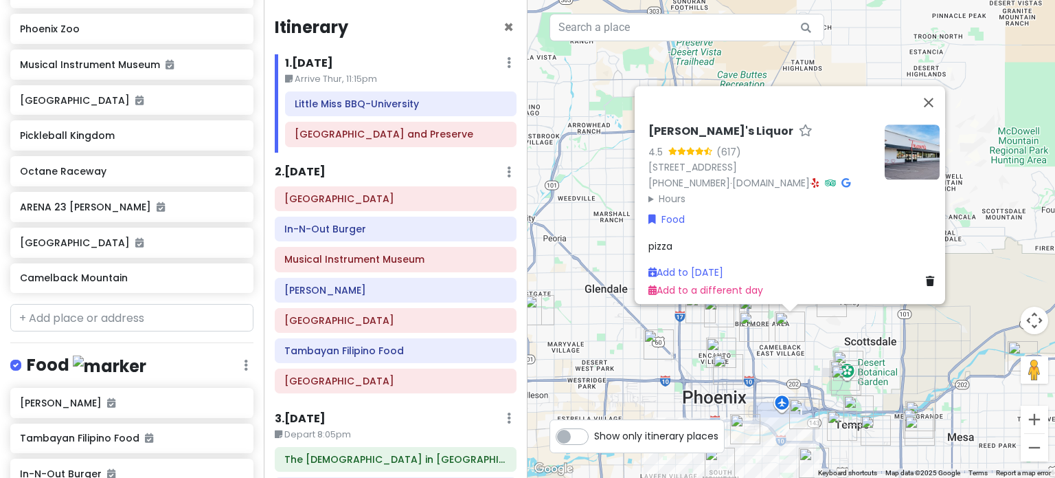
click at [606, 89] on div "[PERSON_NAME]'s Liquor 4.5 (617) [STREET_ADDRESS] [PHONE_NUMBER] · [DOMAIN_NAME…" at bounding box center [792, 239] width 528 height 478
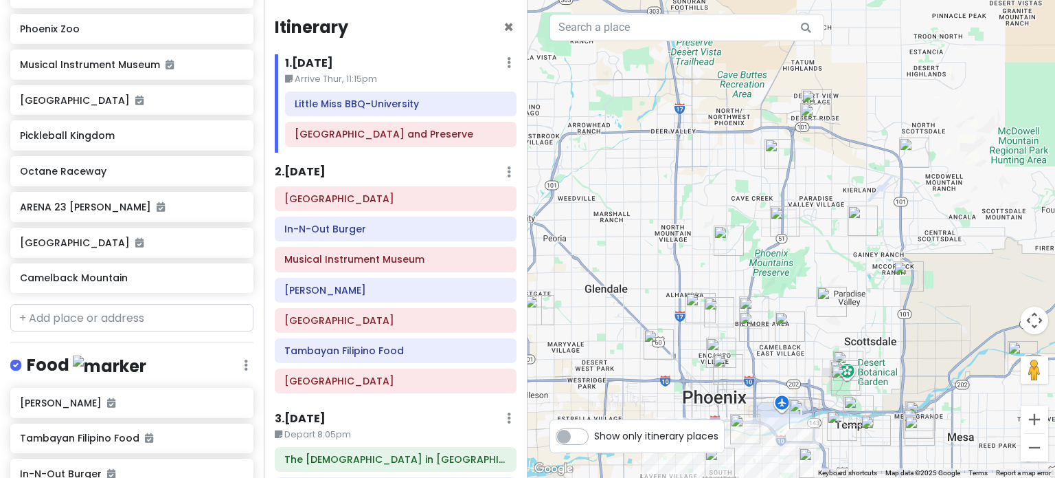
click at [783, 153] on img "Lupita's Hot Dogs" at bounding box center [780, 154] width 30 height 30
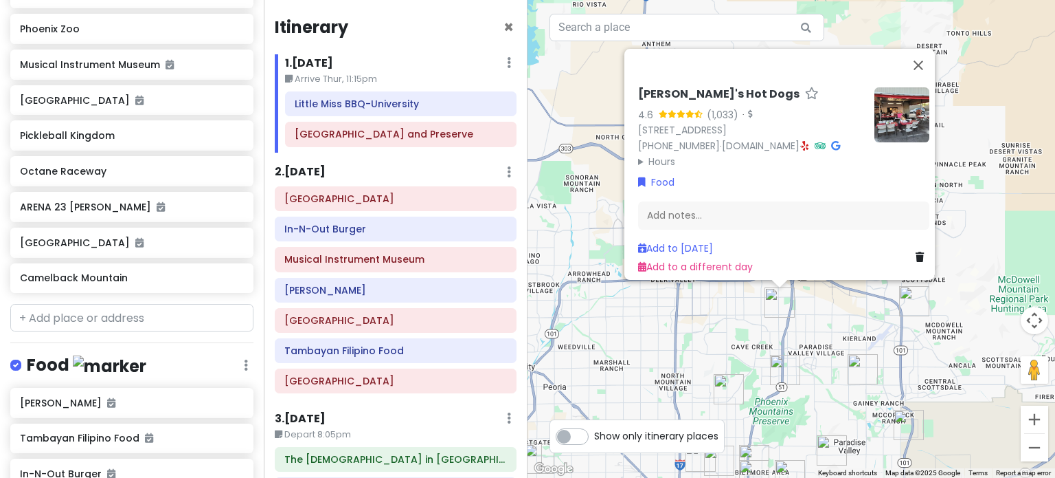
click at [831, 307] on div "[PERSON_NAME]'s Hot Dogs 4.6 (1,033) · [STREET_ADDRESS] [PHONE_NUMBER] · [DOMAI…" at bounding box center [792, 239] width 528 height 478
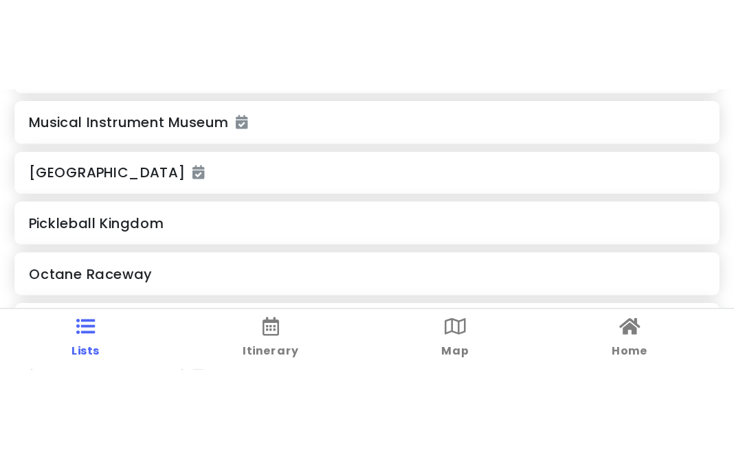
scroll to position [493, 0]
